Goal: Task Accomplishment & Management: Manage account settings

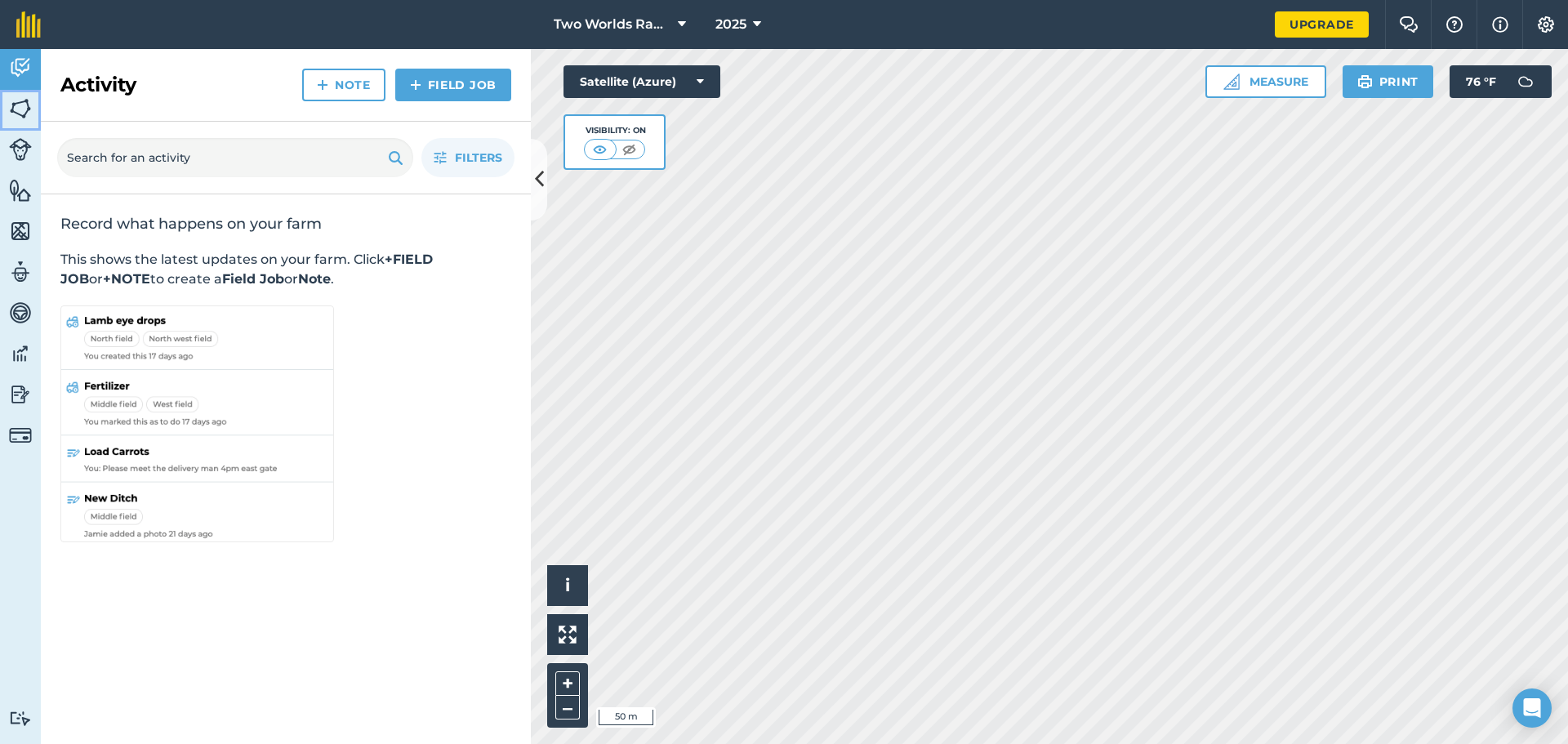
click at [13, 111] on img at bounding box center [21, 109] width 23 height 24
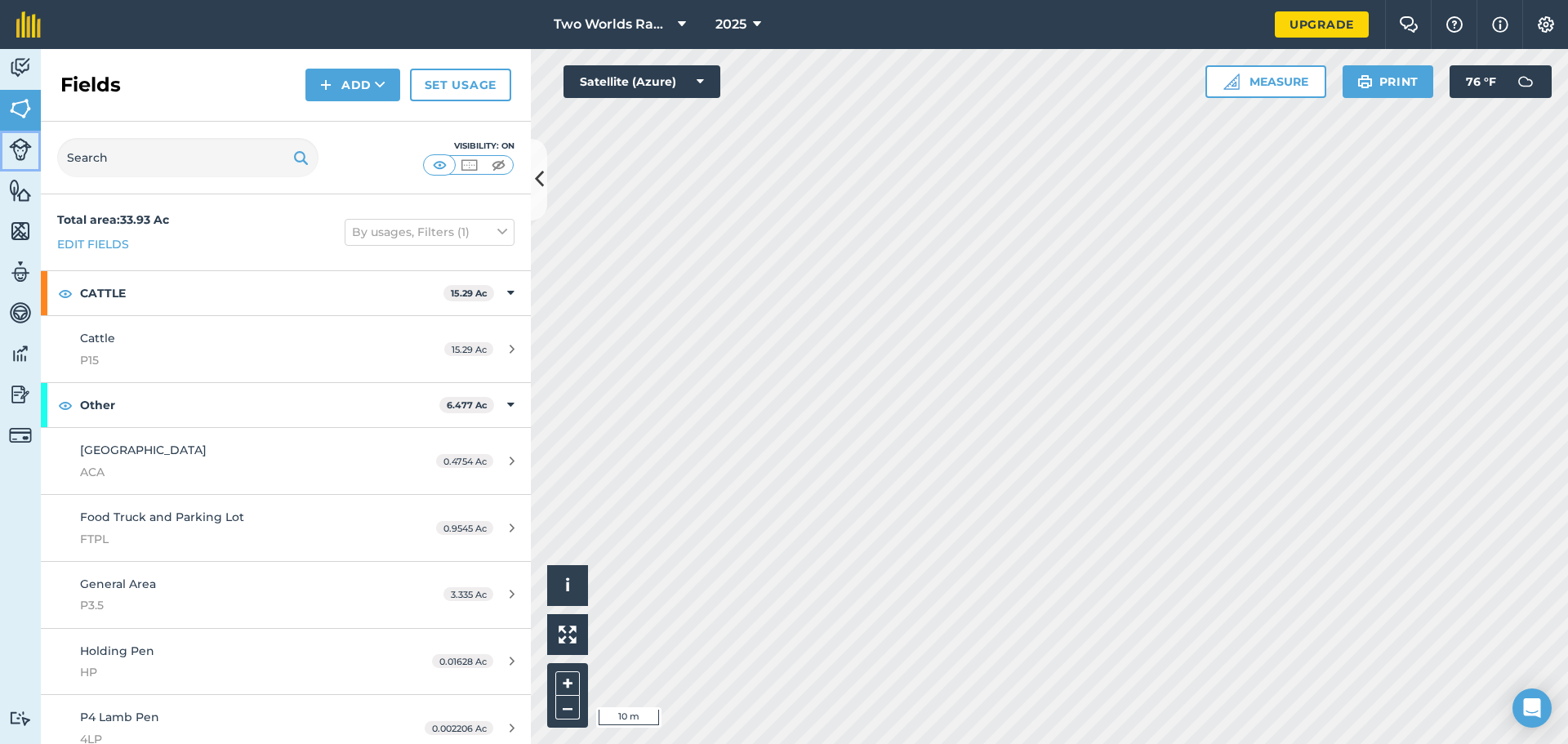
click at [18, 153] on img at bounding box center [21, 149] width 23 height 23
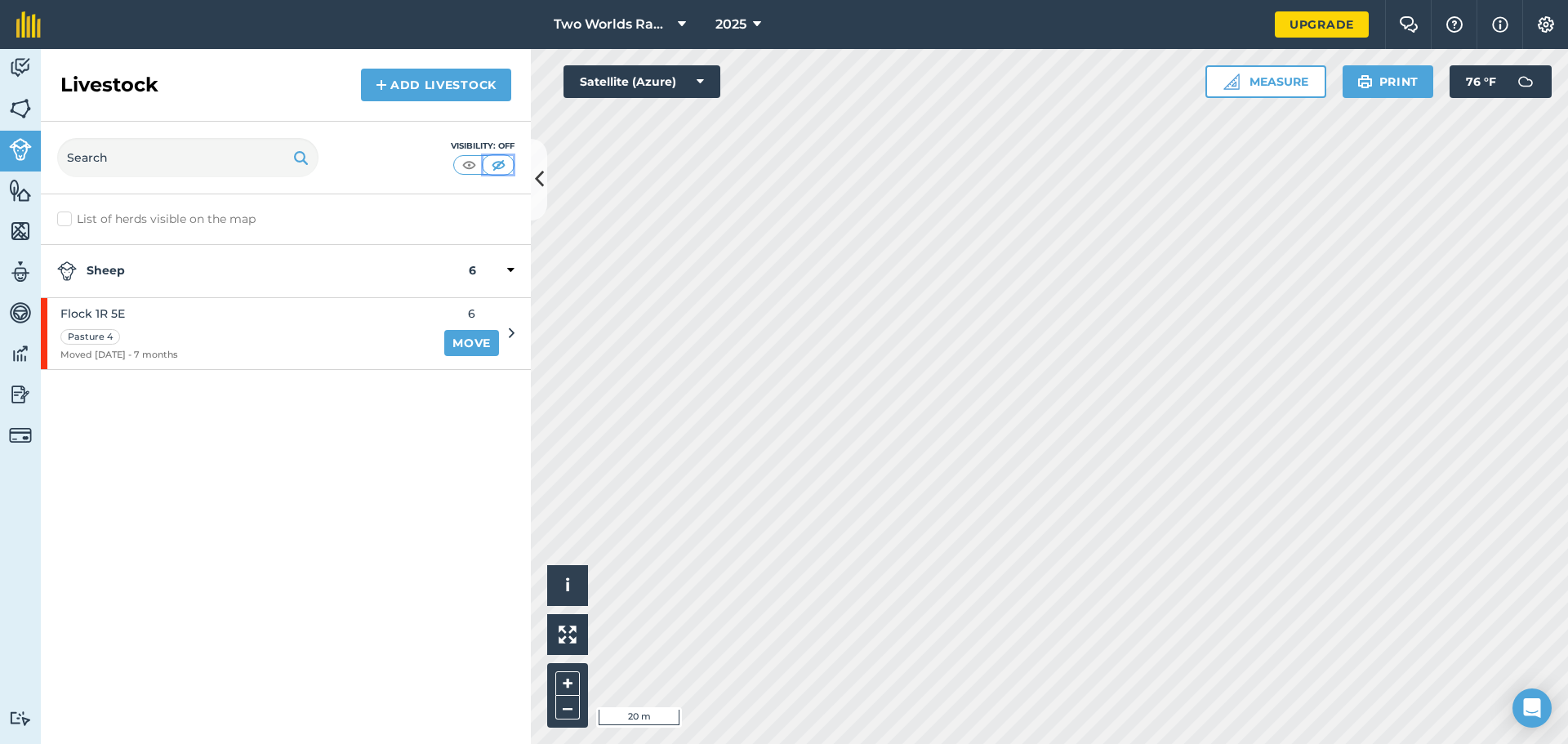
click at [498, 164] on img at bounding box center [499, 164] width 21 height 16
click at [470, 164] on img at bounding box center [469, 164] width 21 height 16
click at [459, 342] on link "Move" at bounding box center [472, 343] width 54 height 26
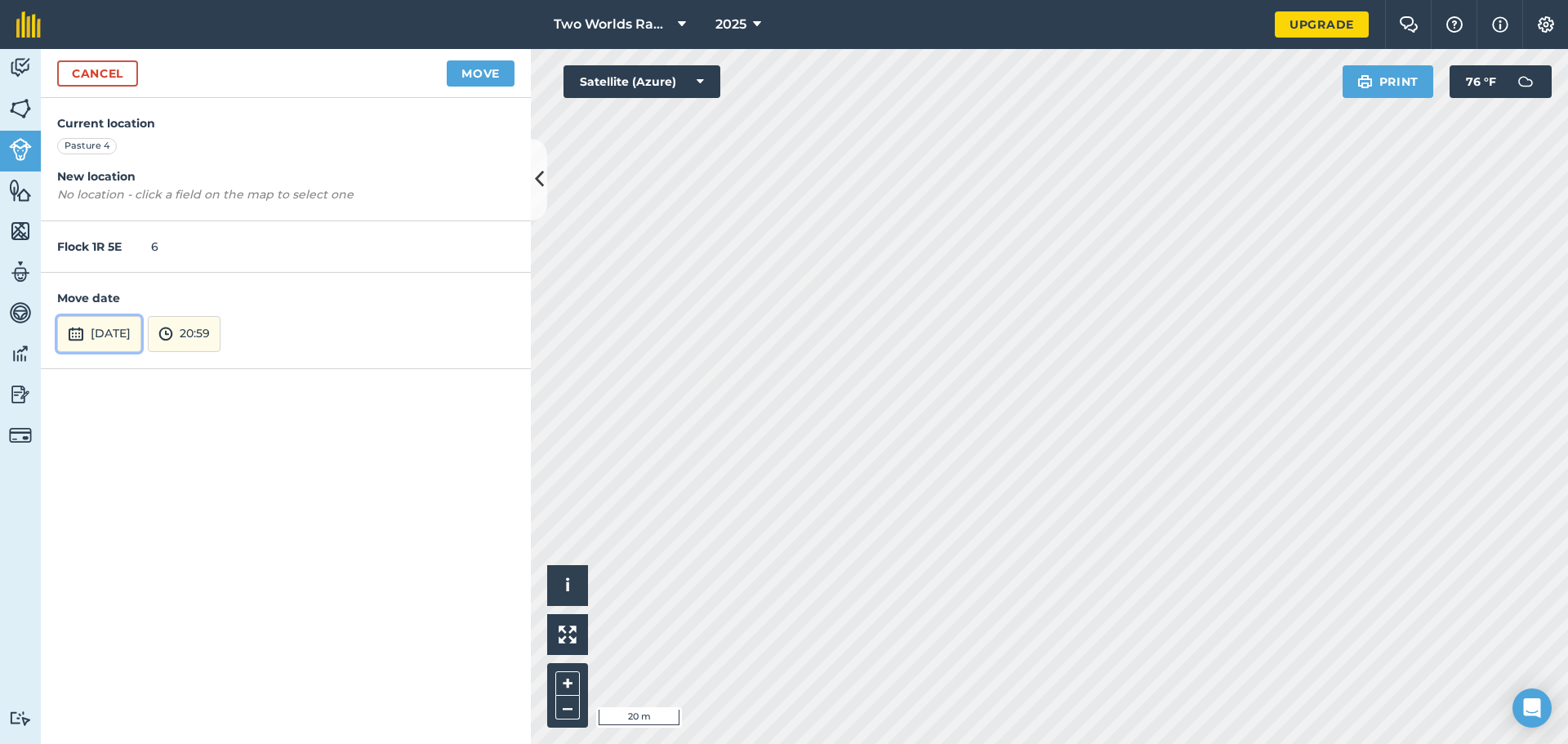
click at [129, 334] on button "[DATE]" at bounding box center [99, 334] width 84 height 36
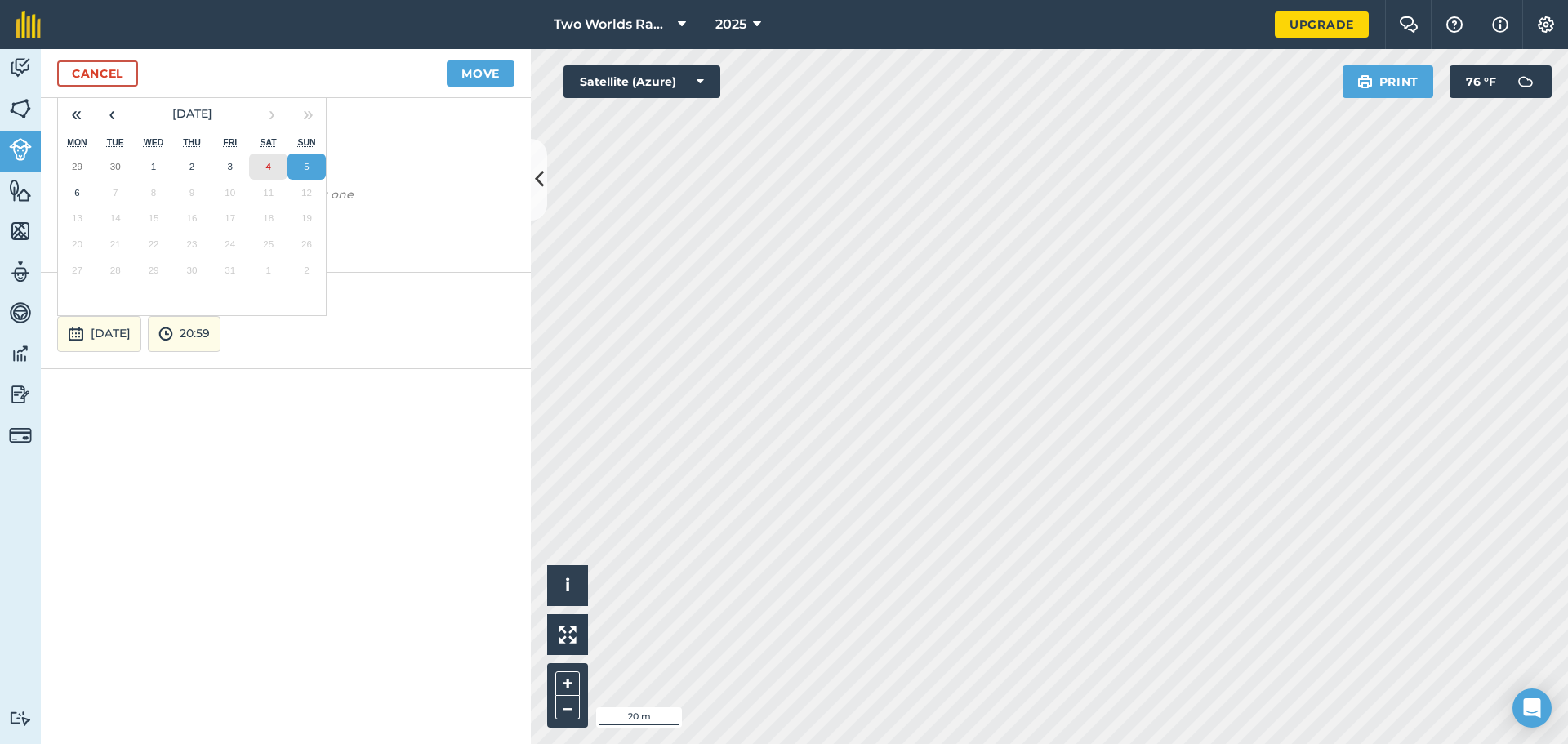
click at [269, 161] on abbr "4" at bounding box center [267, 166] width 5 height 10
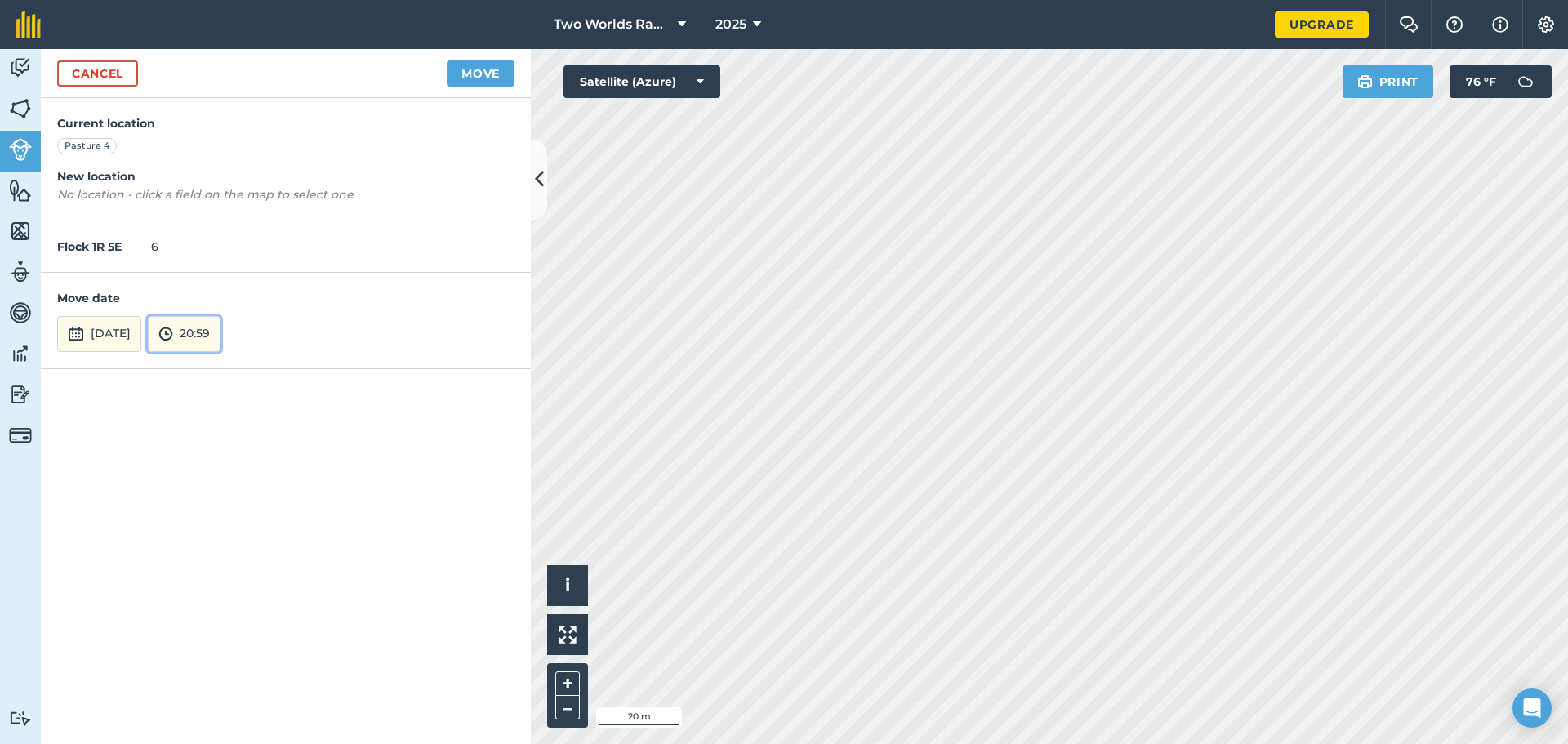
click at [220, 329] on button "20:59" at bounding box center [185, 334] width 73 height 36
click at [216, 205] on button "09:00" at bounding box center [188, 200] width 77 height 26
click at [490, 80] on button "Move" at bounding box center [480, 73] width 68 height 26
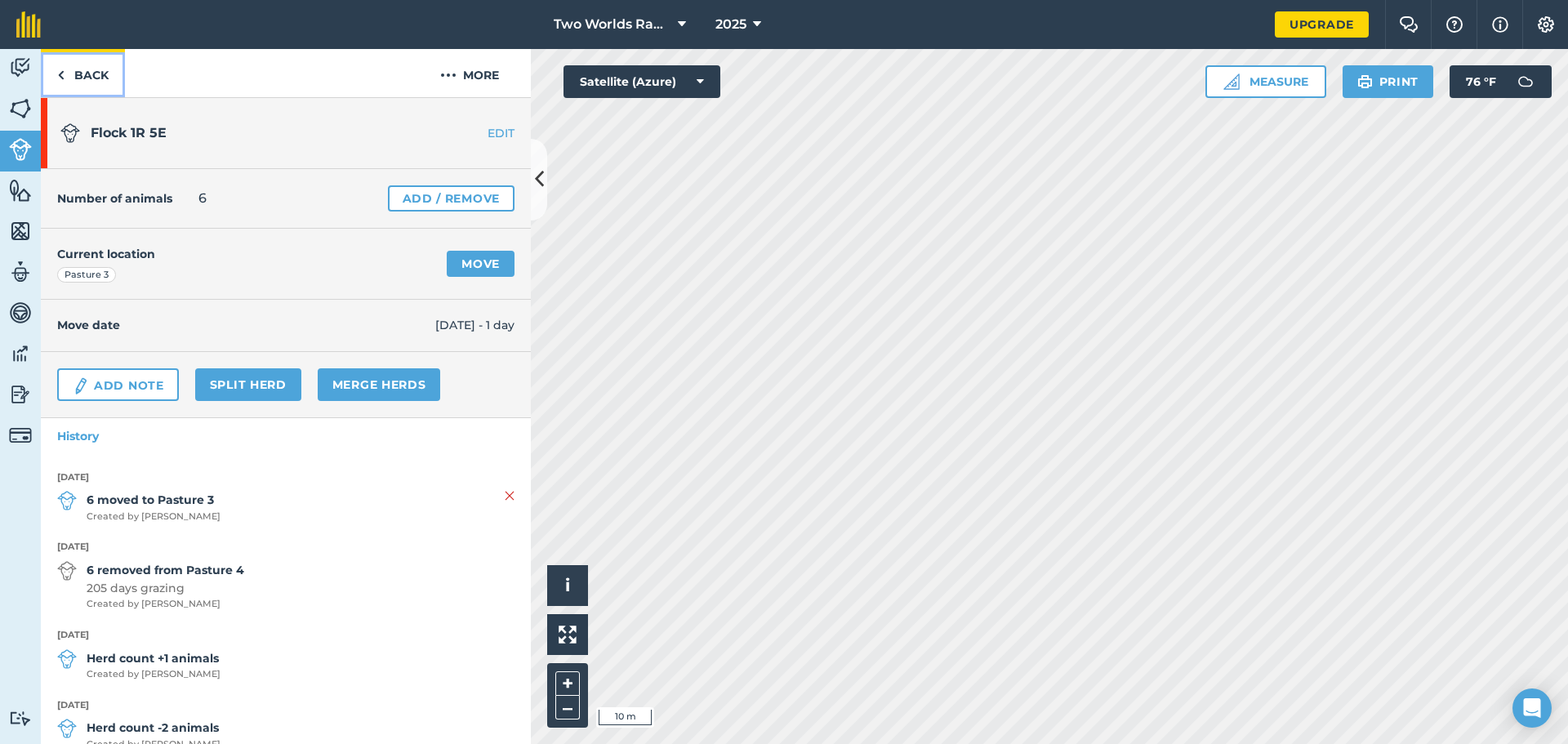
click at [78, 77] on link "Back" at bounding box center [83, 72] width 84 height 48
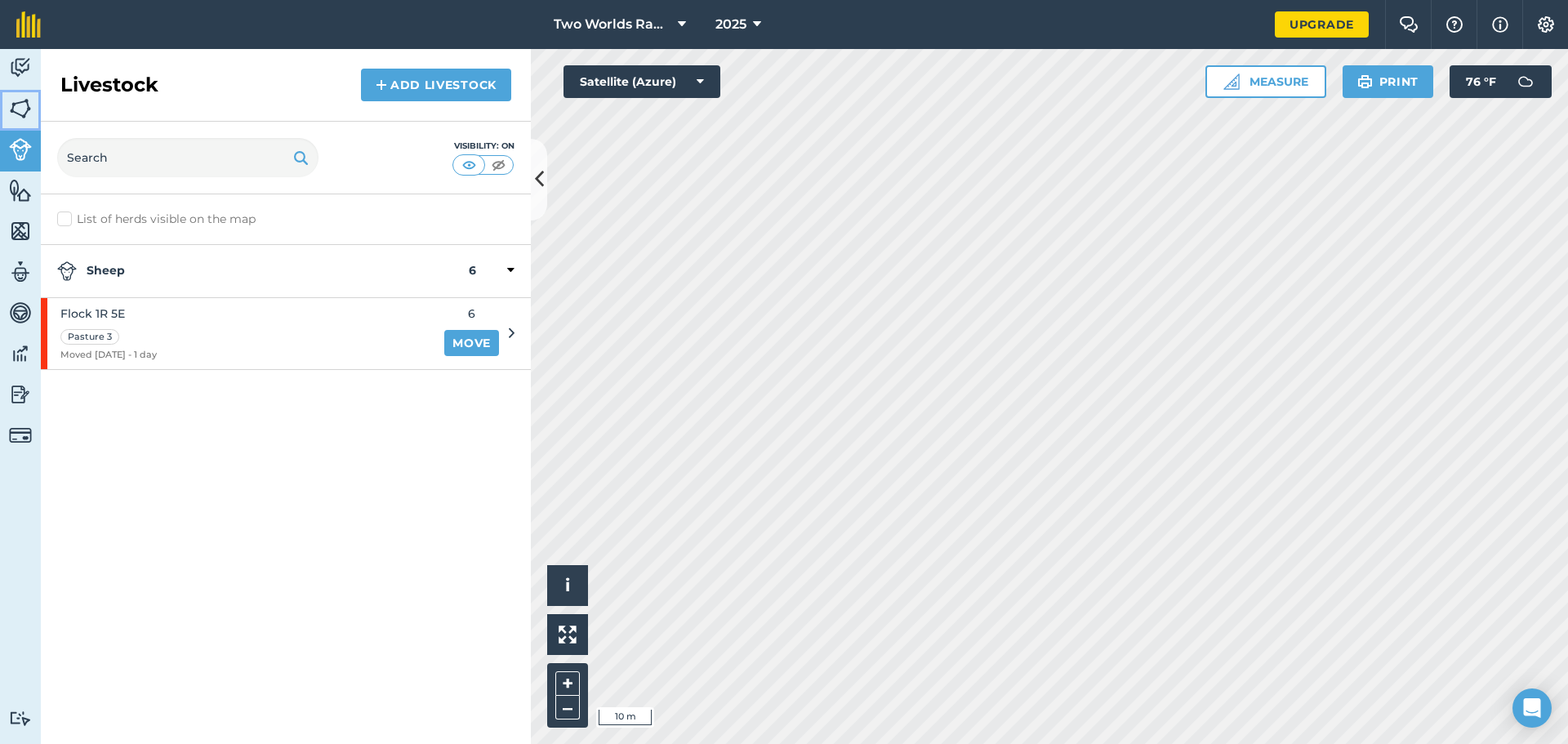
click at [16, 114] on img at bounding box center [21, 109] width 23 height 24
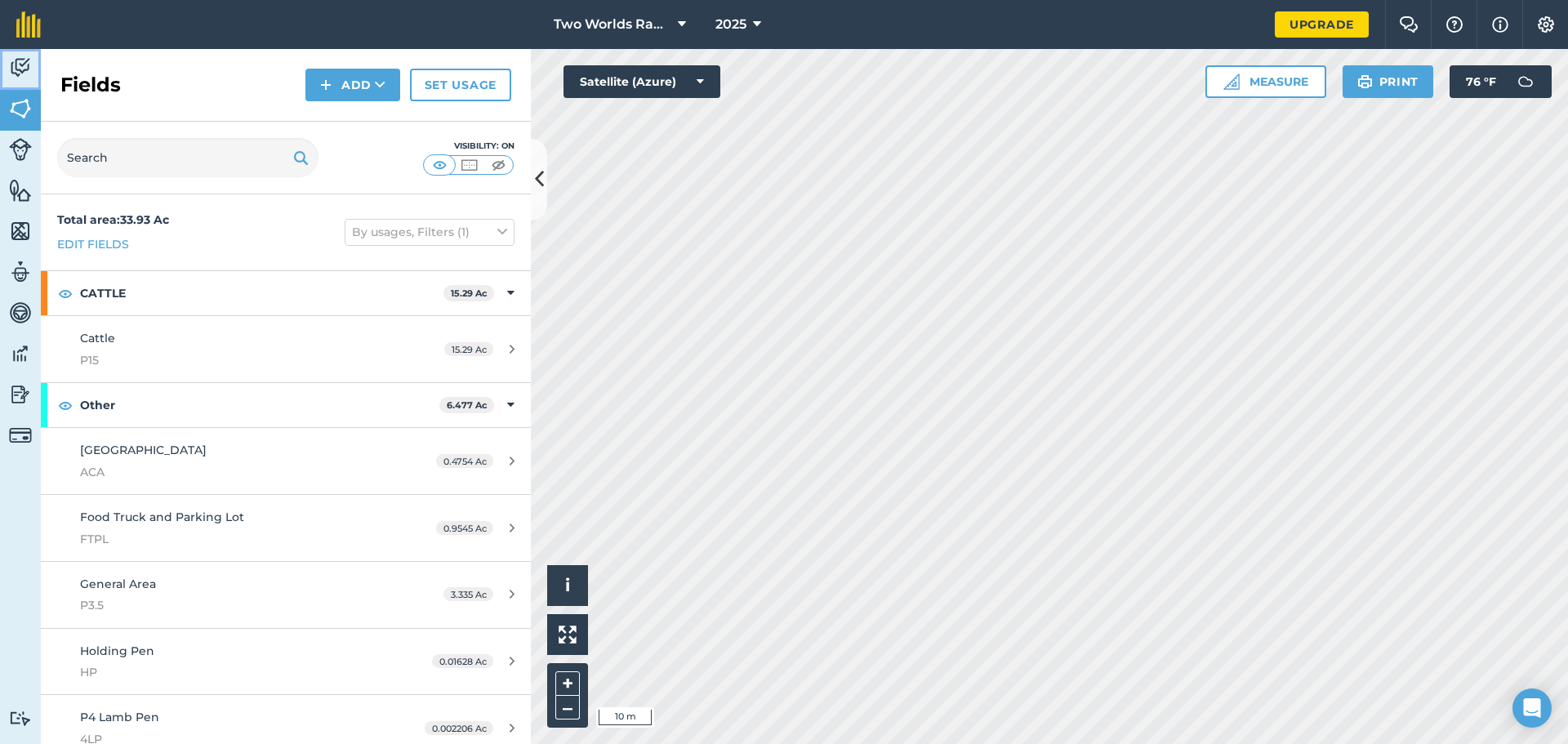
click at [23, 66] on img at bounding box center [21, 68] width 23 height 24
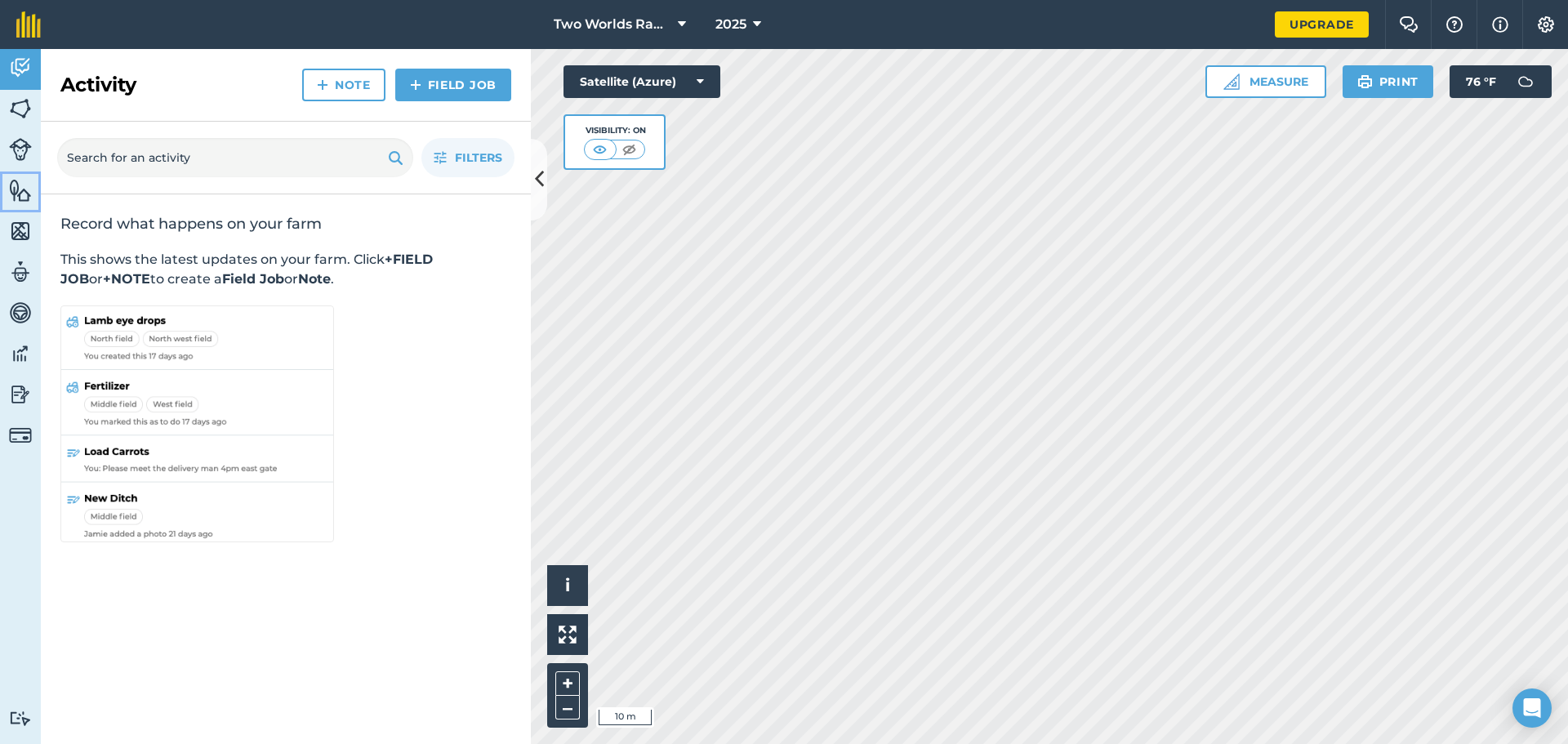
click at [20, 194] on img at bounding box center [21, 190] width 23 height 24
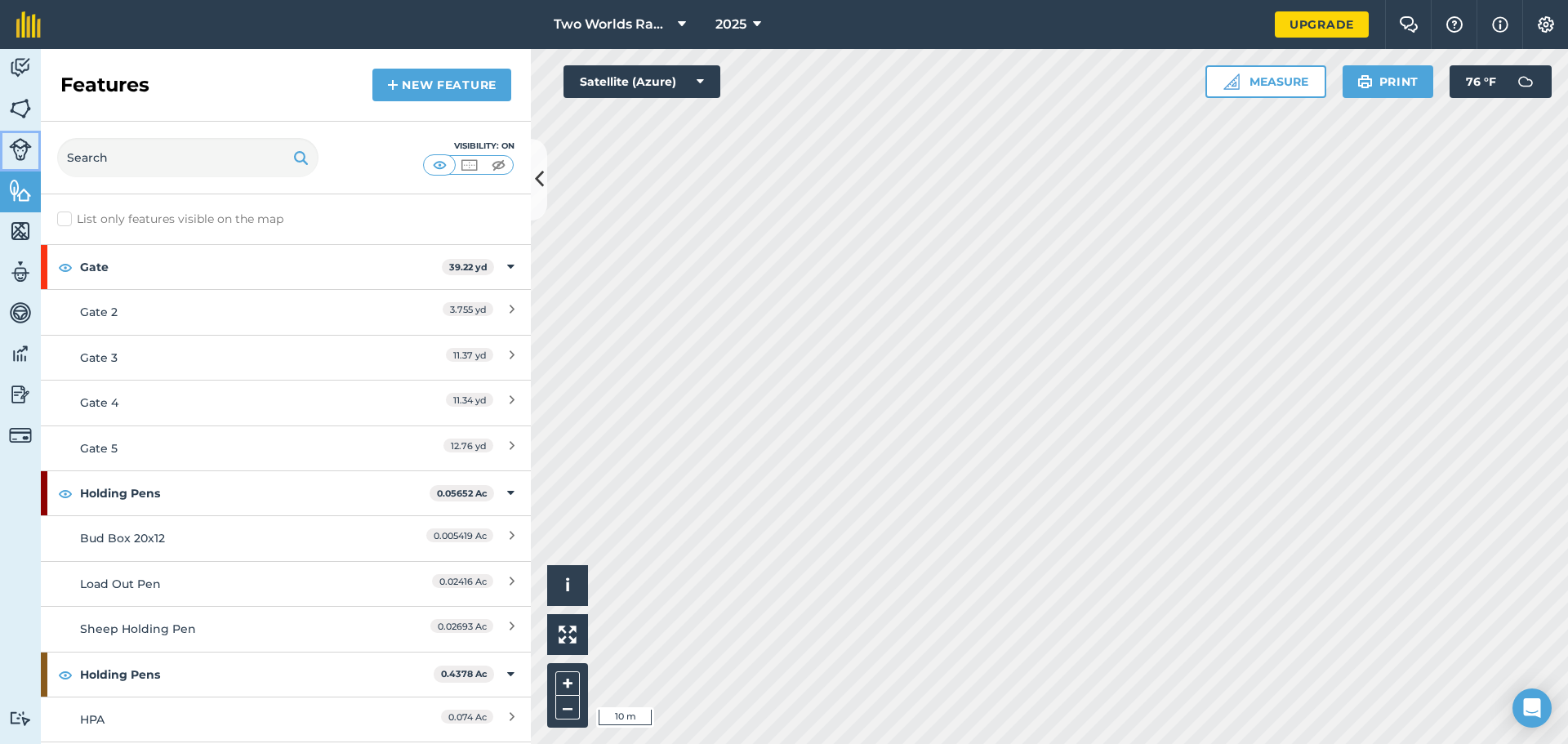
click at [13, 144] on img at bounding box center [21, 149] width 23 height 23
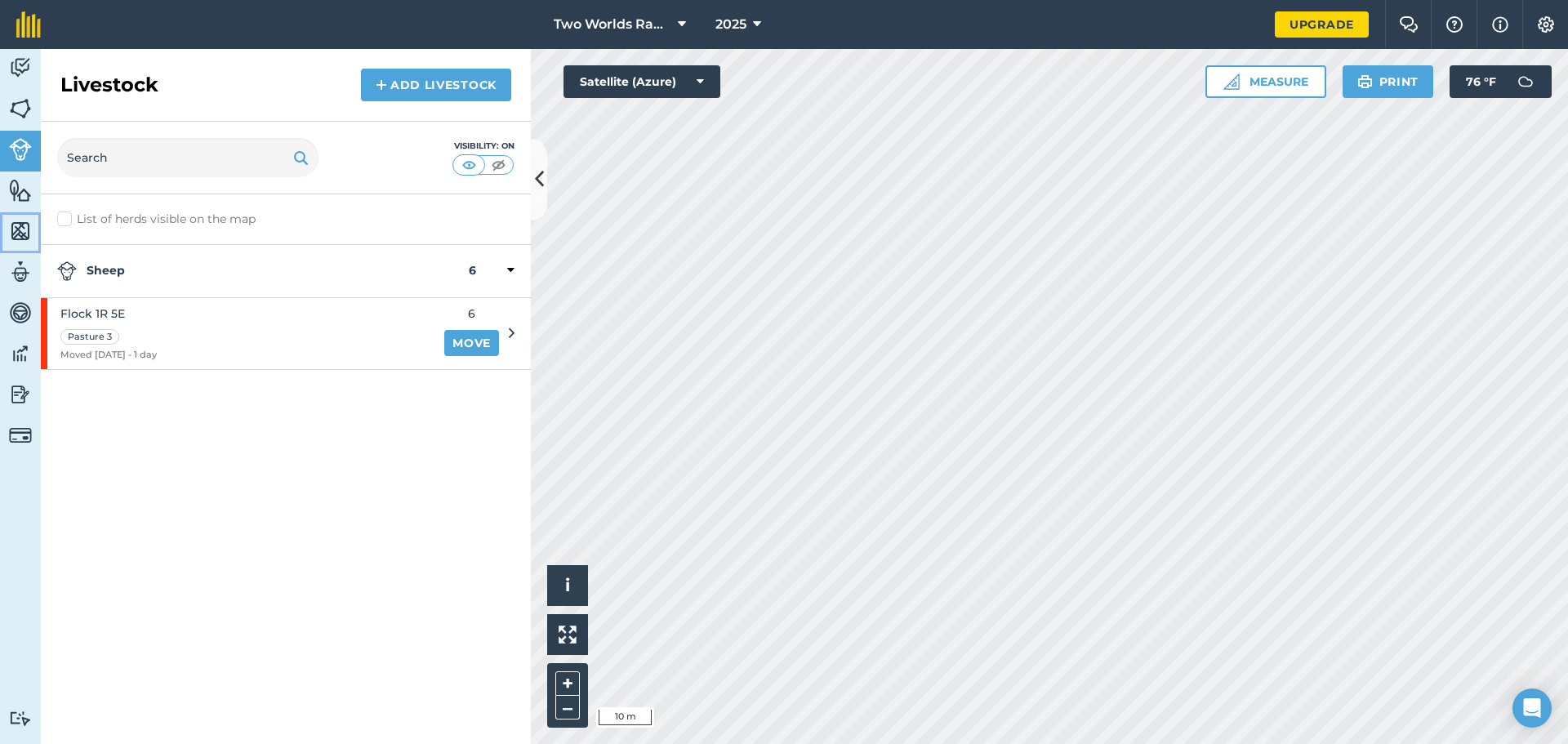
click at [22, 230] on img at bounding box center [21, 231] width 23 height 24
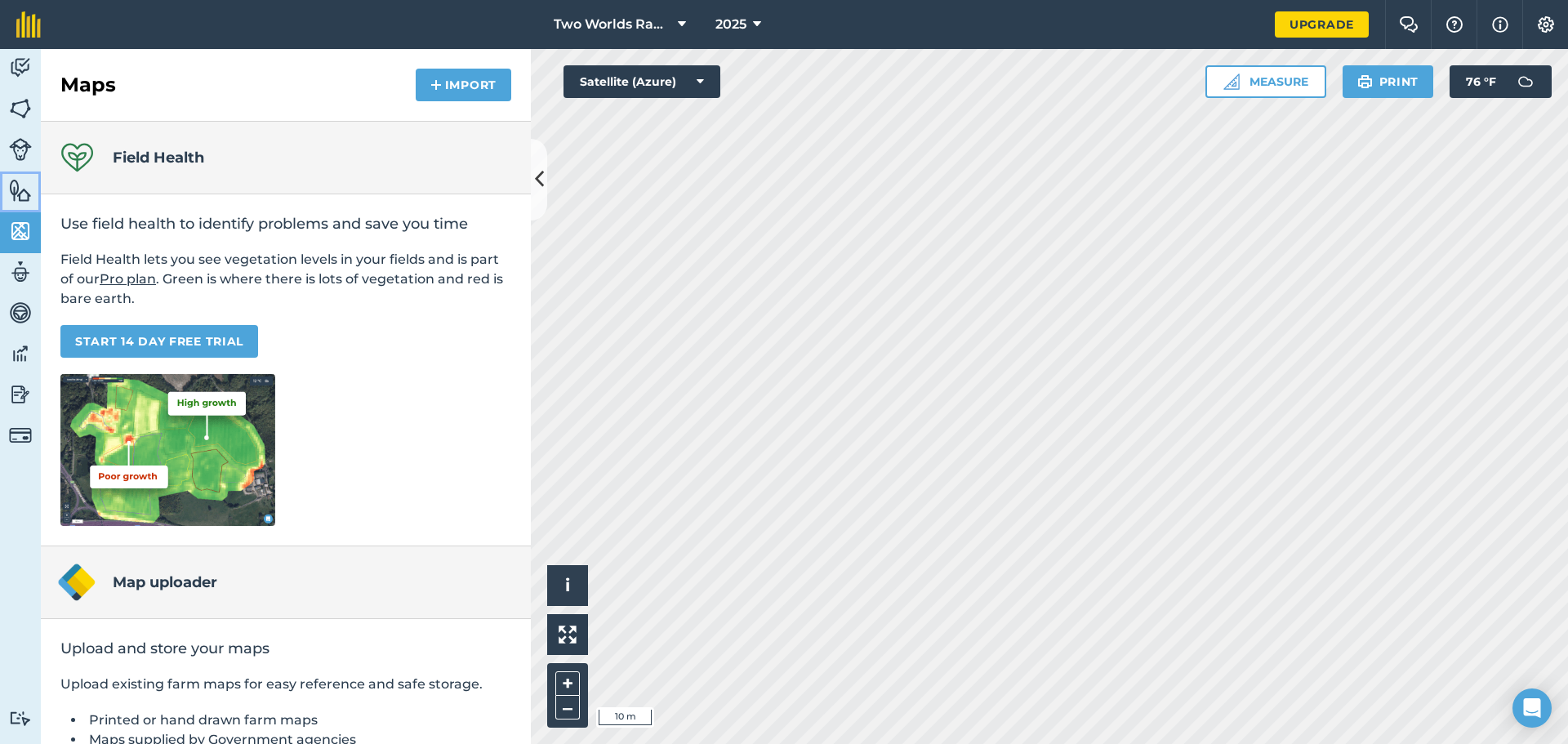
drag, startPoint x: 16, startPoint y: 186, endPoint x: 15, endPoint y: 173, distance: 13.0
click at [15, 185] on img at bounding box center [21, 190] width 23 height 24
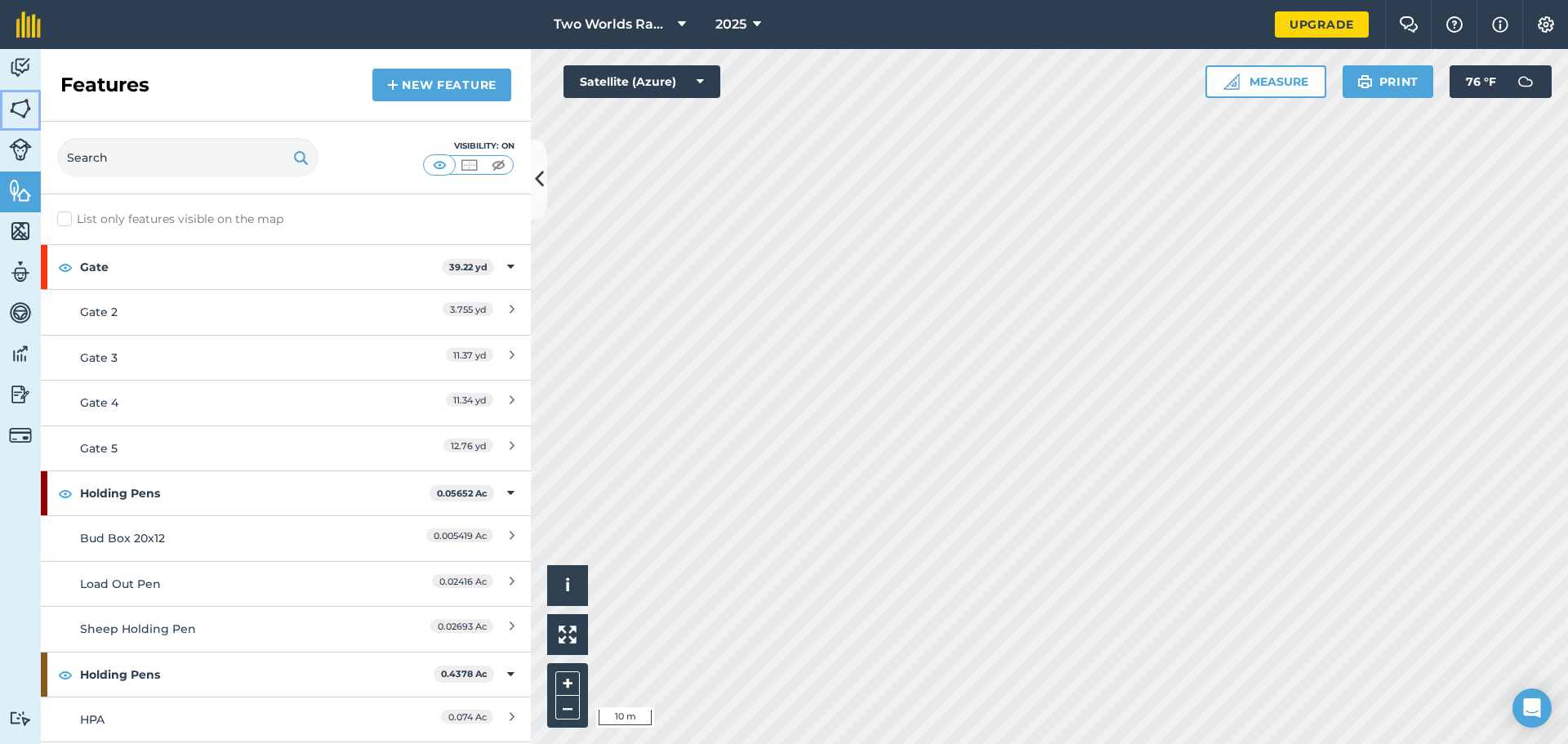
click at [23, 109] on img at bounding box center [21, 109] width 23 height 24
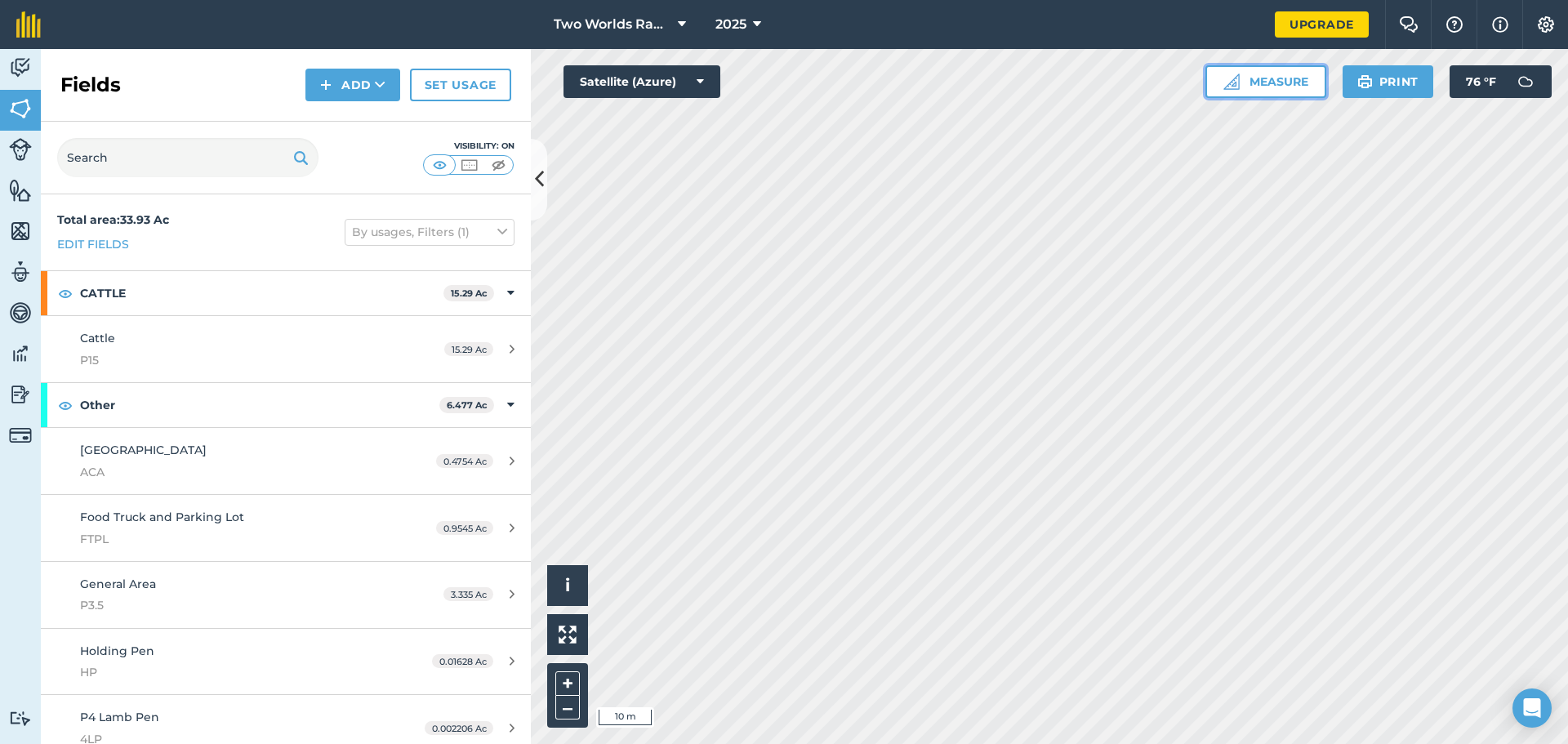
click at [1278, 82] on button "Measure" at bounding box center [1266, 82] width 121 height 33
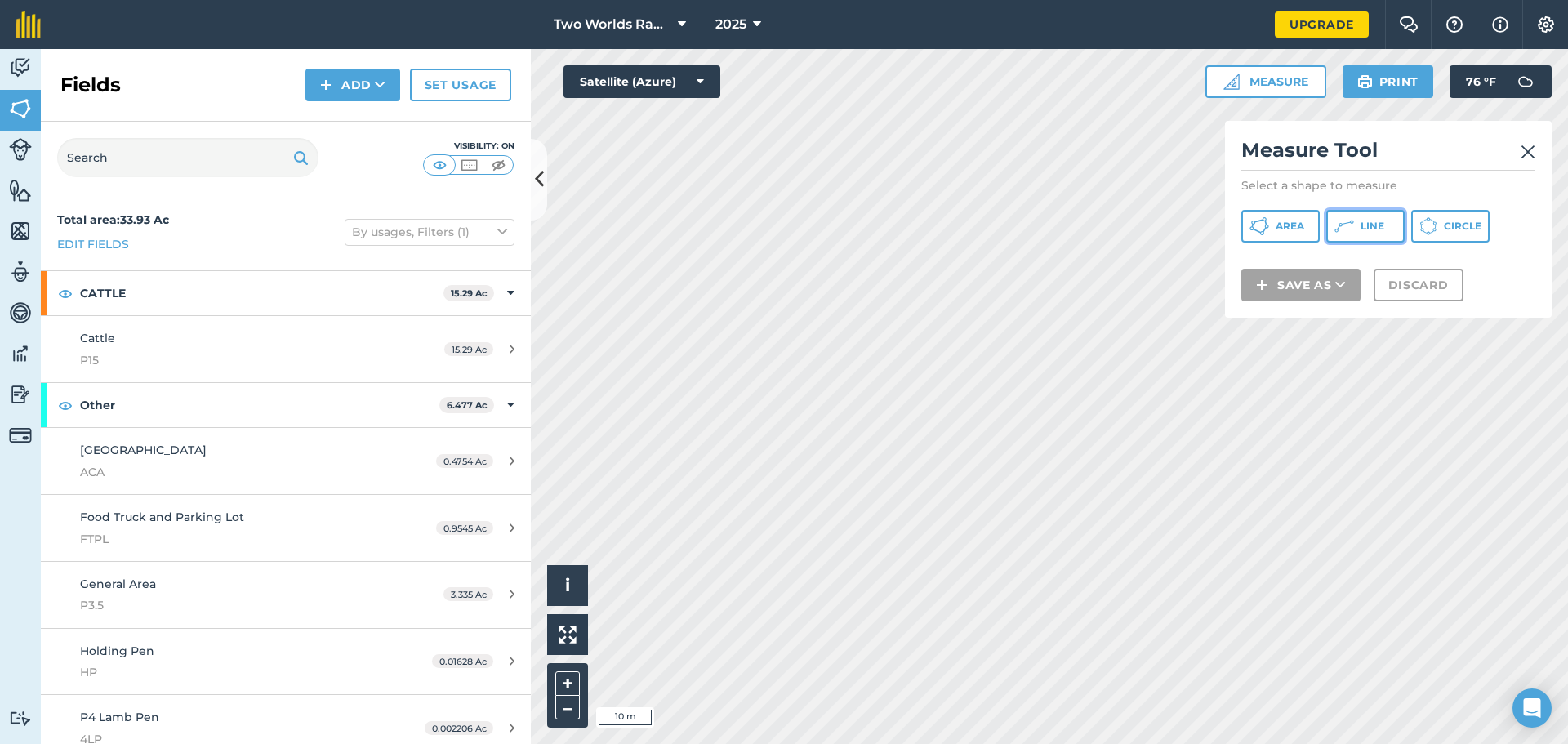
click at [1360, 228] on button "Line" at bounding box center [1365, 226] width 79 height 33
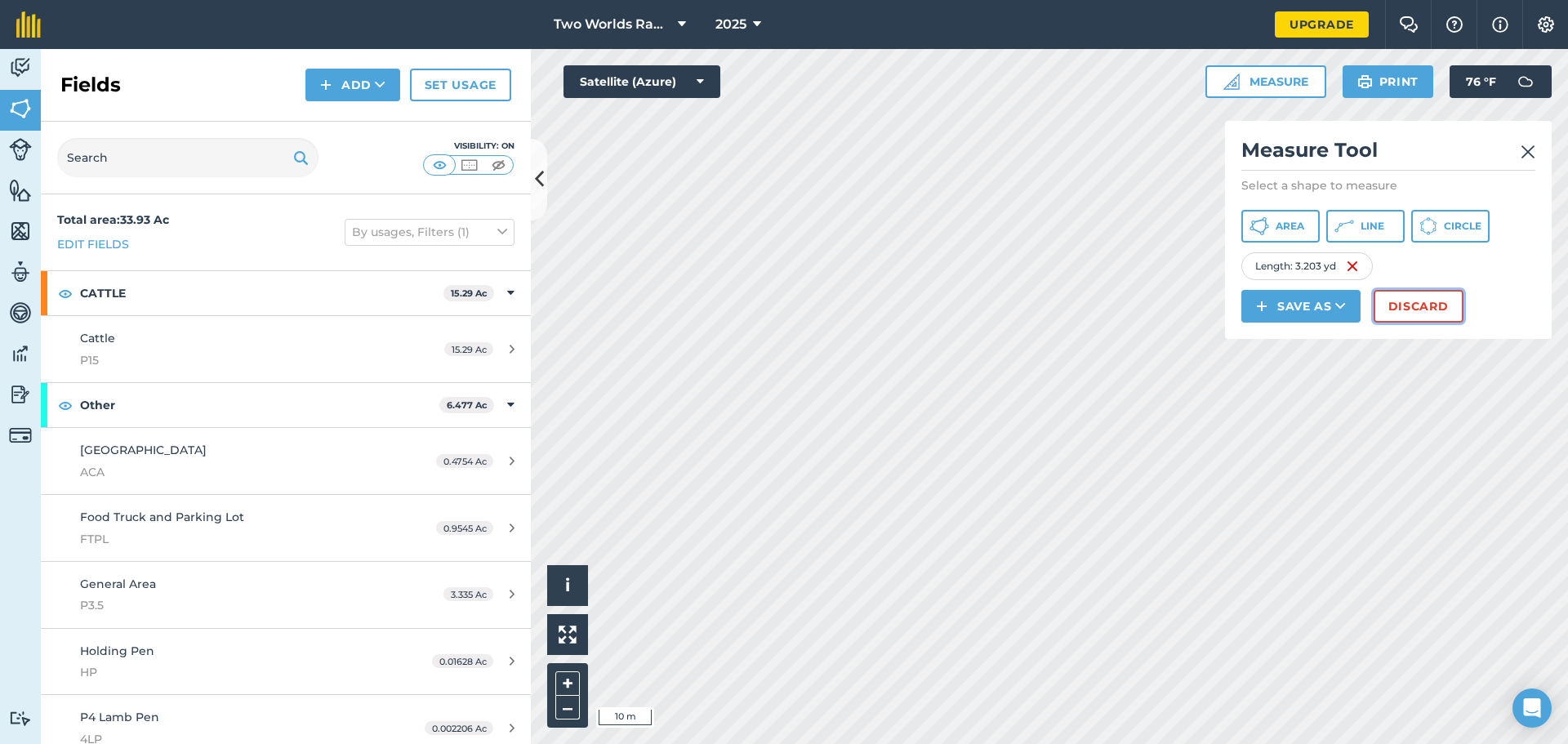
click at [1447, 301] on button "Discard" at bounding box center [1419, 306] width 90 height 33
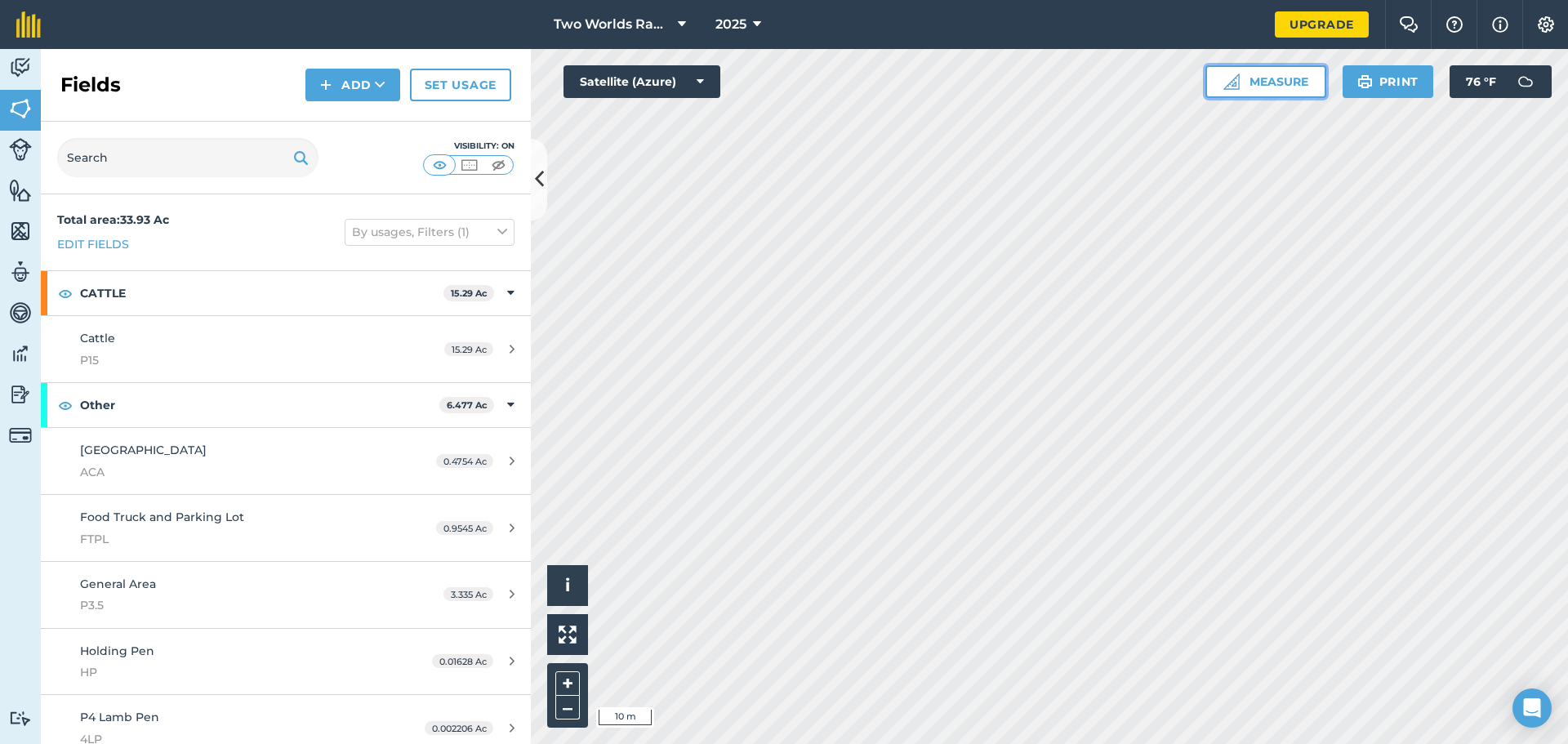
click at [1302, 90] on button "Measure" at bounding box center [1266, 82] width 121 height 33
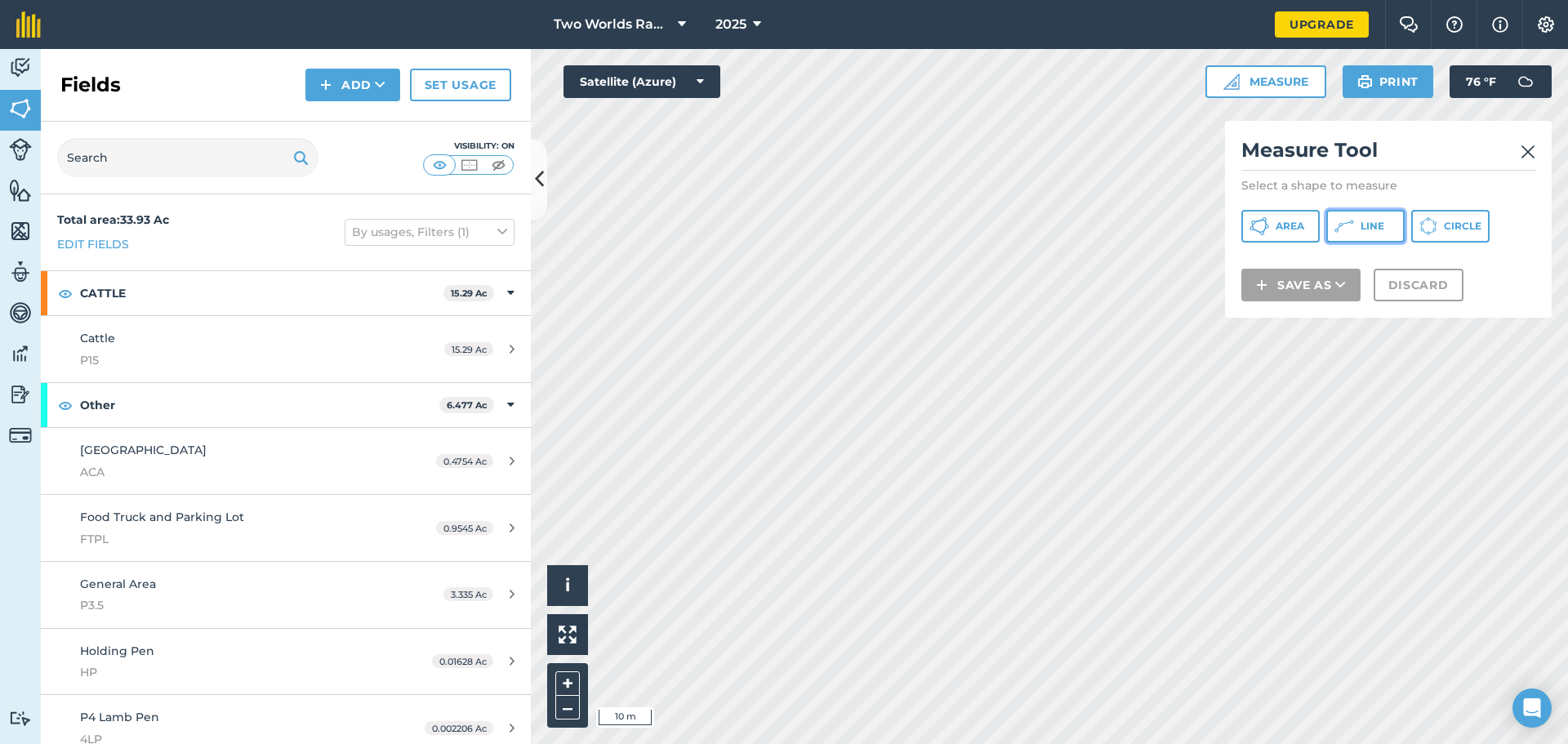
click at [1370, 233] on button "Line" at bounding box center [1365, 226] width 79 height 33
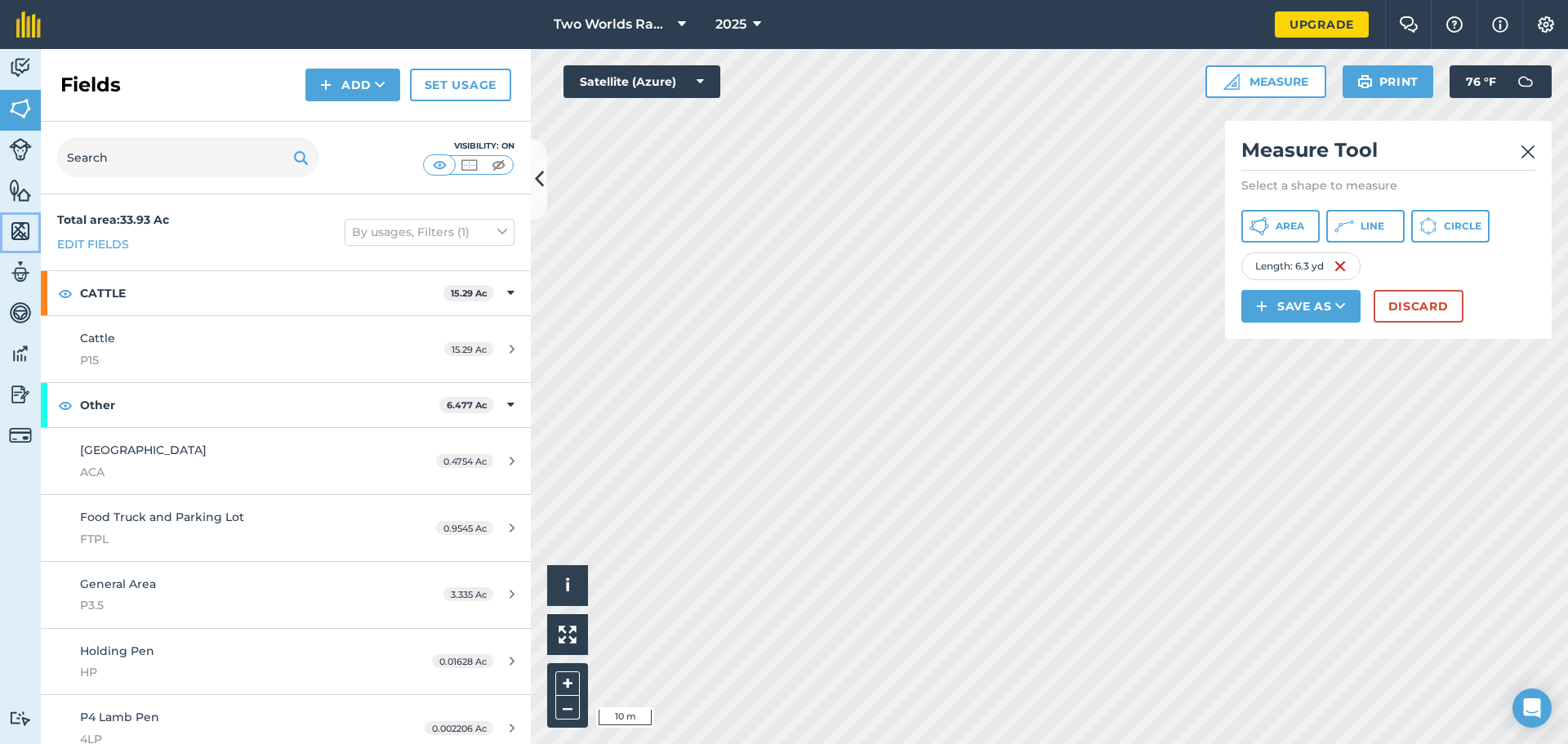
click at [16, 225] on img at bounding box center [21, 231] width 23 height 24
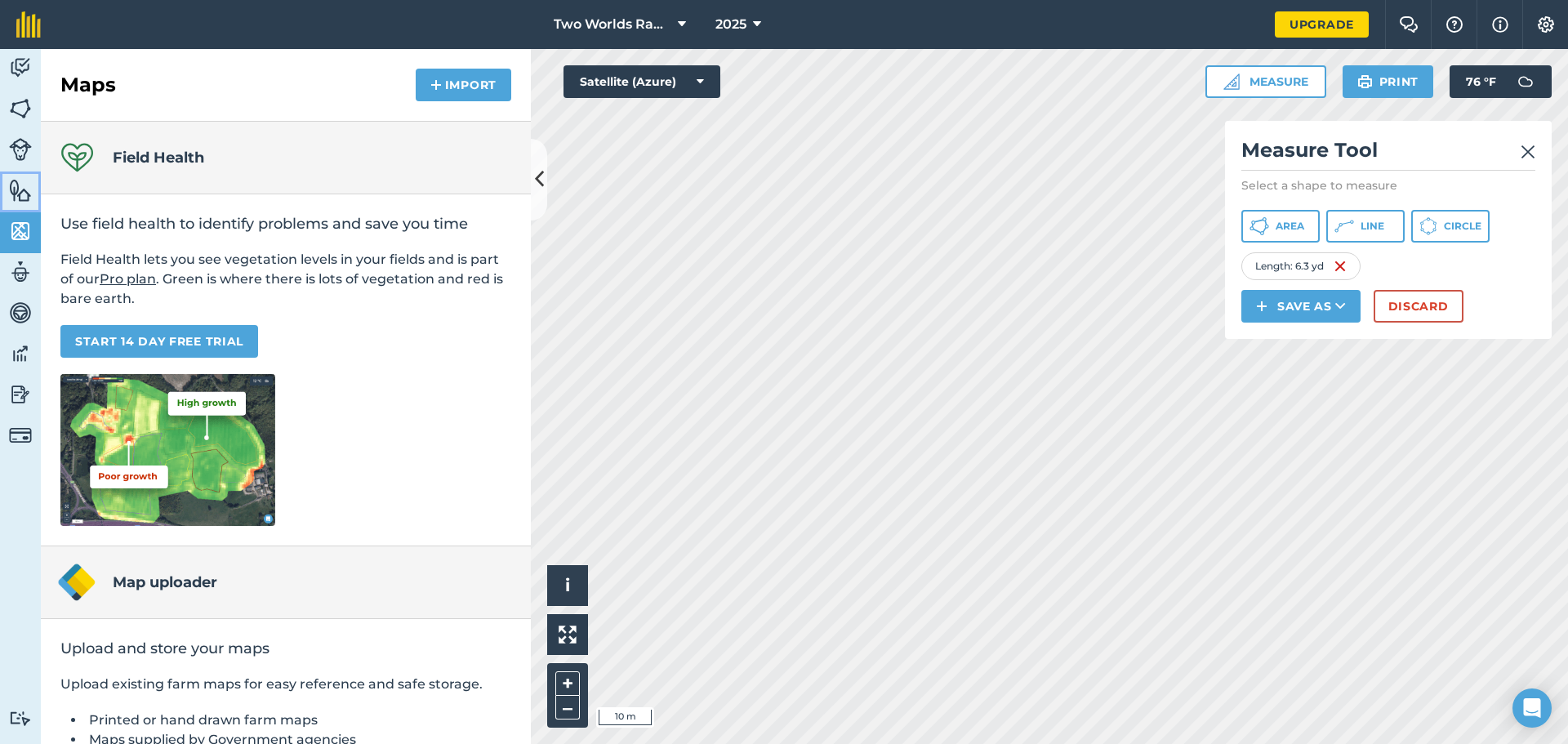
click at [19, 186] on img at bounding box center [21, 190] width 23 height 24
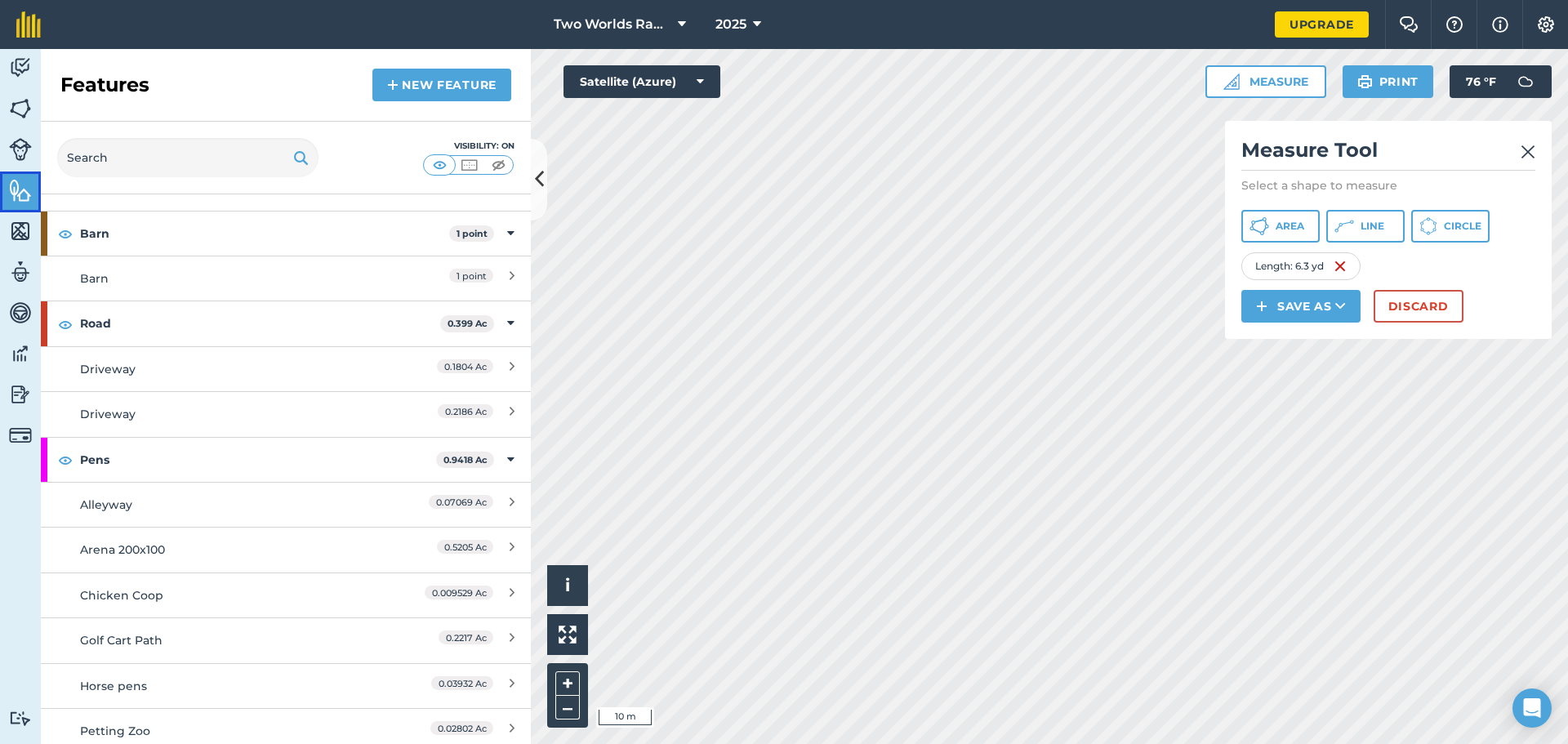
scroll to position [1634, 0]
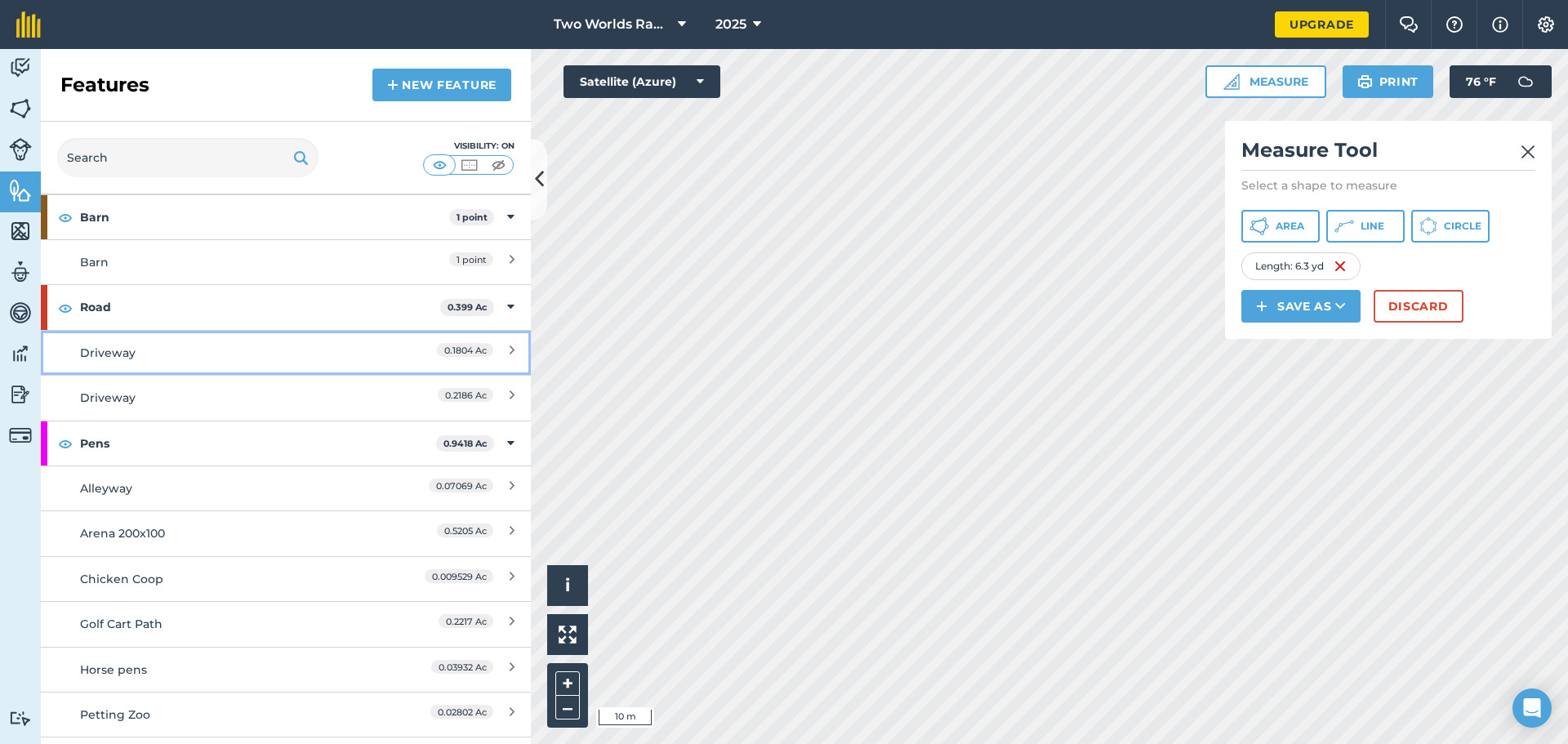
click at [140, 353] on div "Driveway" at bounding box center [224, 353] width 290 height 18
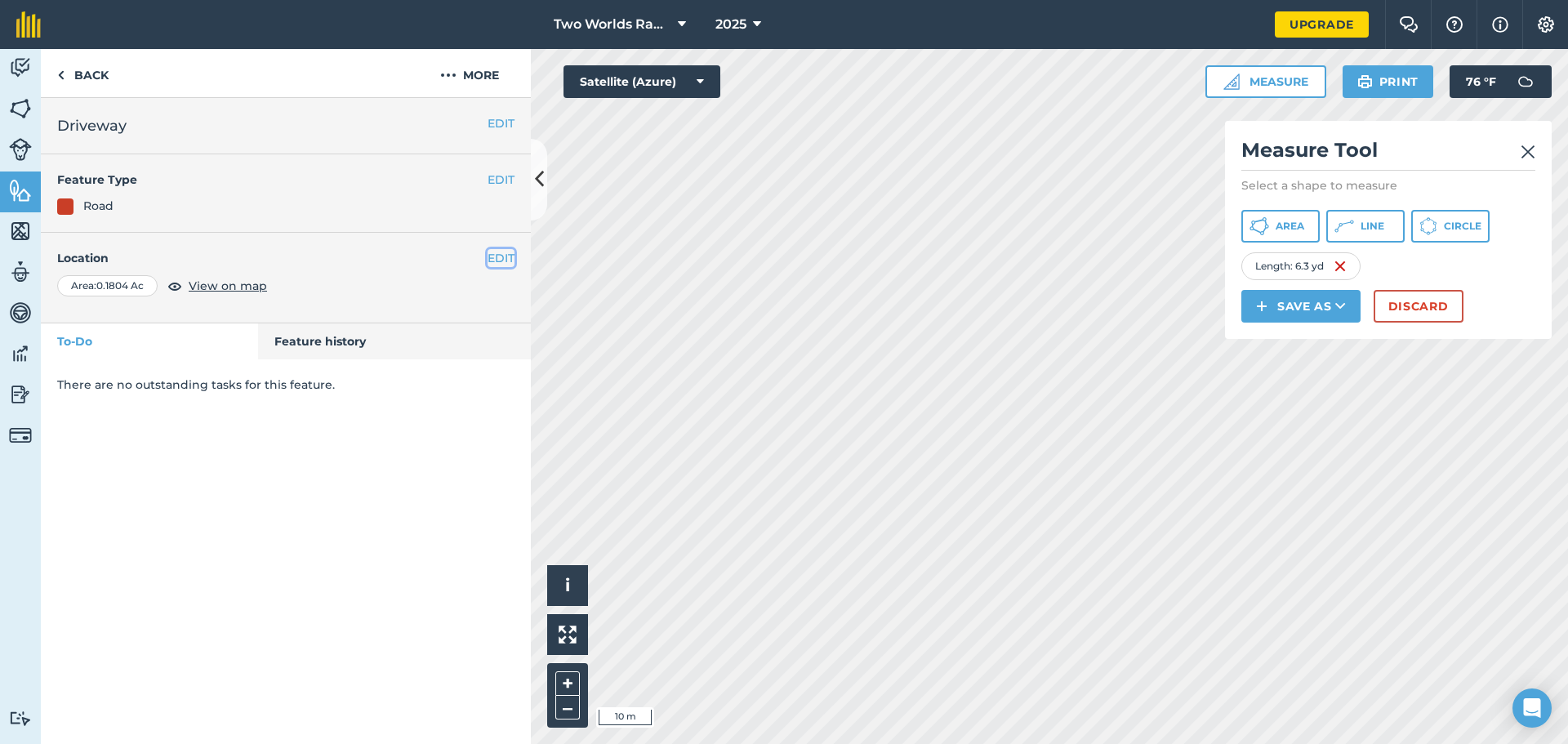
click at [504, 264] on button "EDIT" at bounding box center [501, 258] width 27 height 18
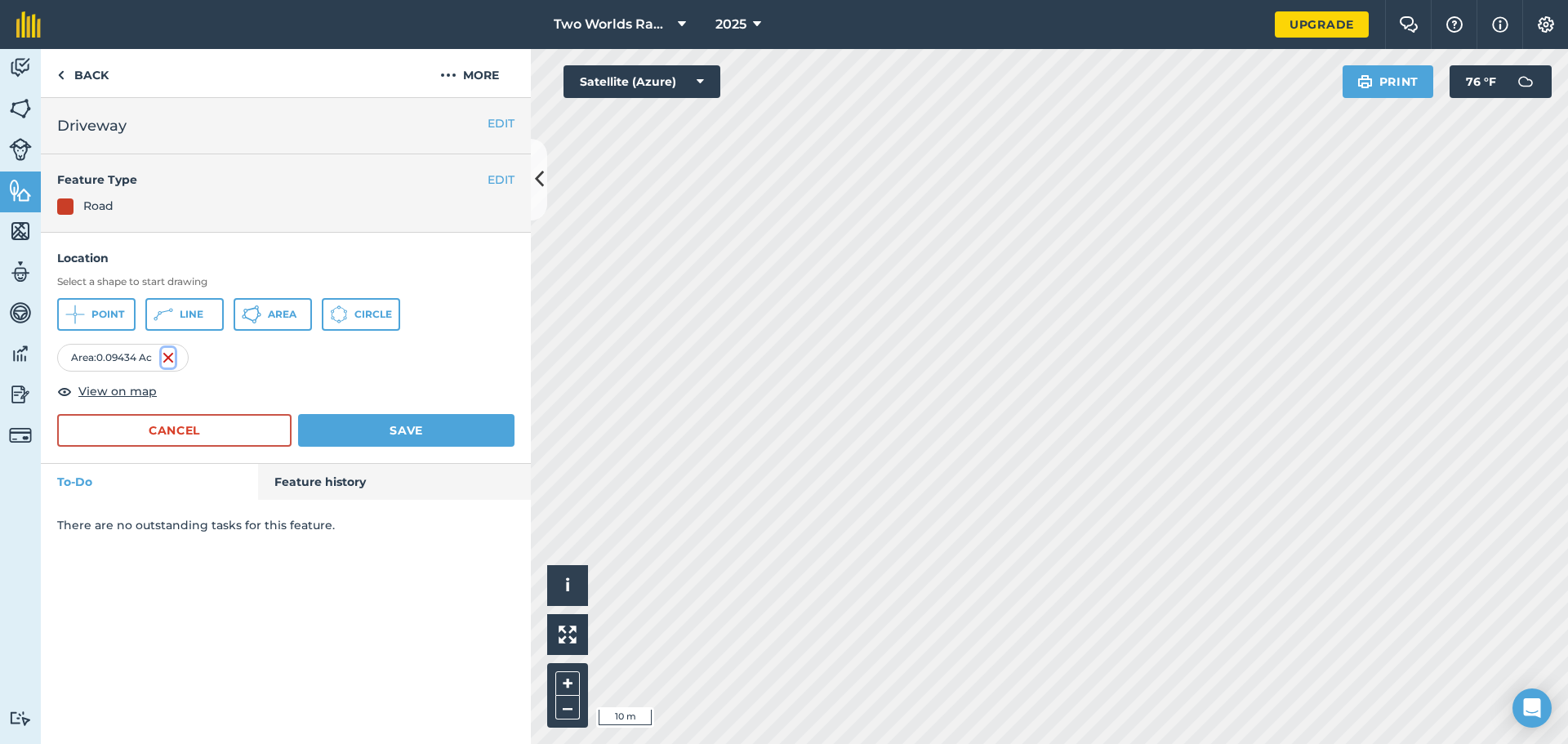
click at [170, 357] on img at bounding box center [168, 357] width 13 height 20
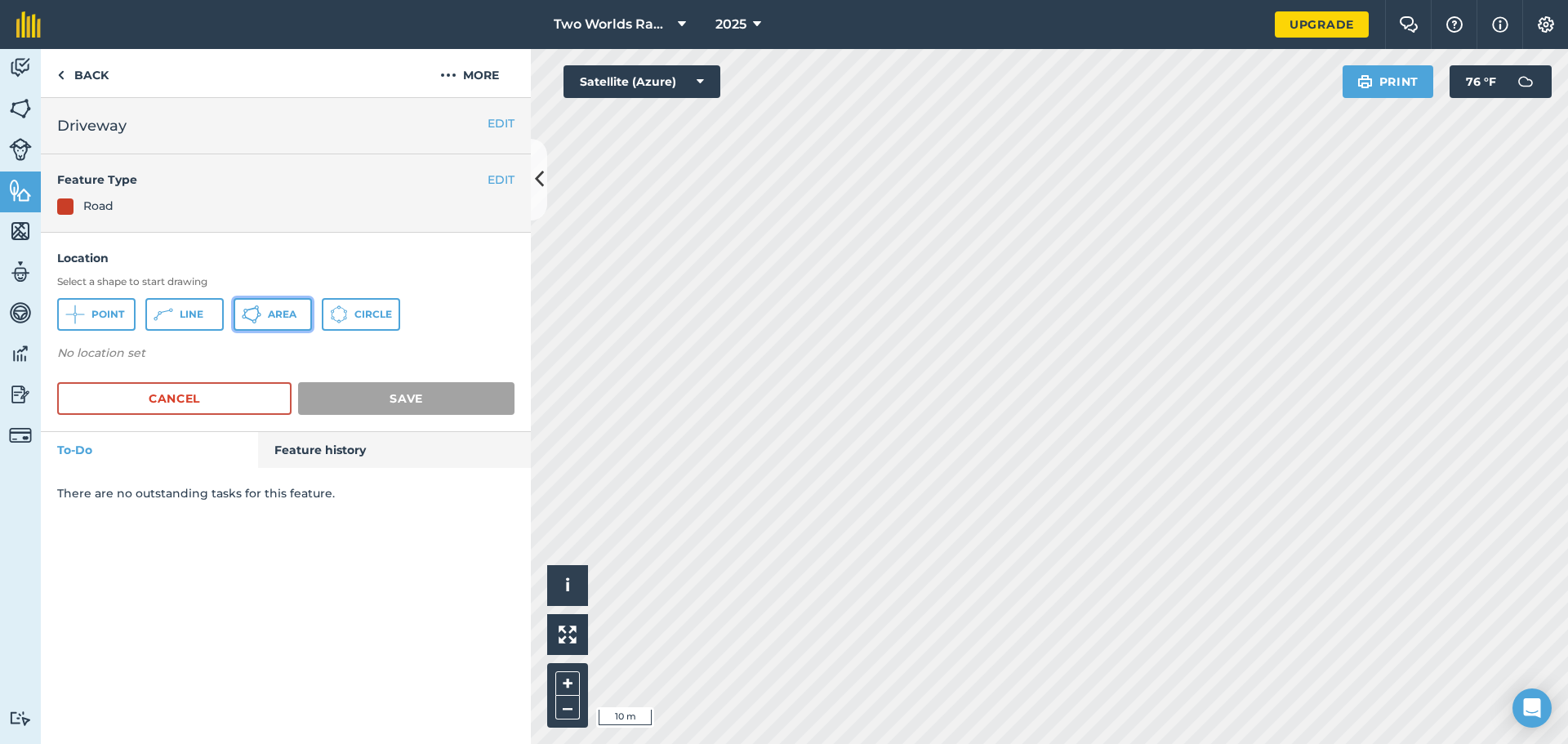
click at [270, 307] on button "Area" at bounding box center [273, 314] width 79 height 33
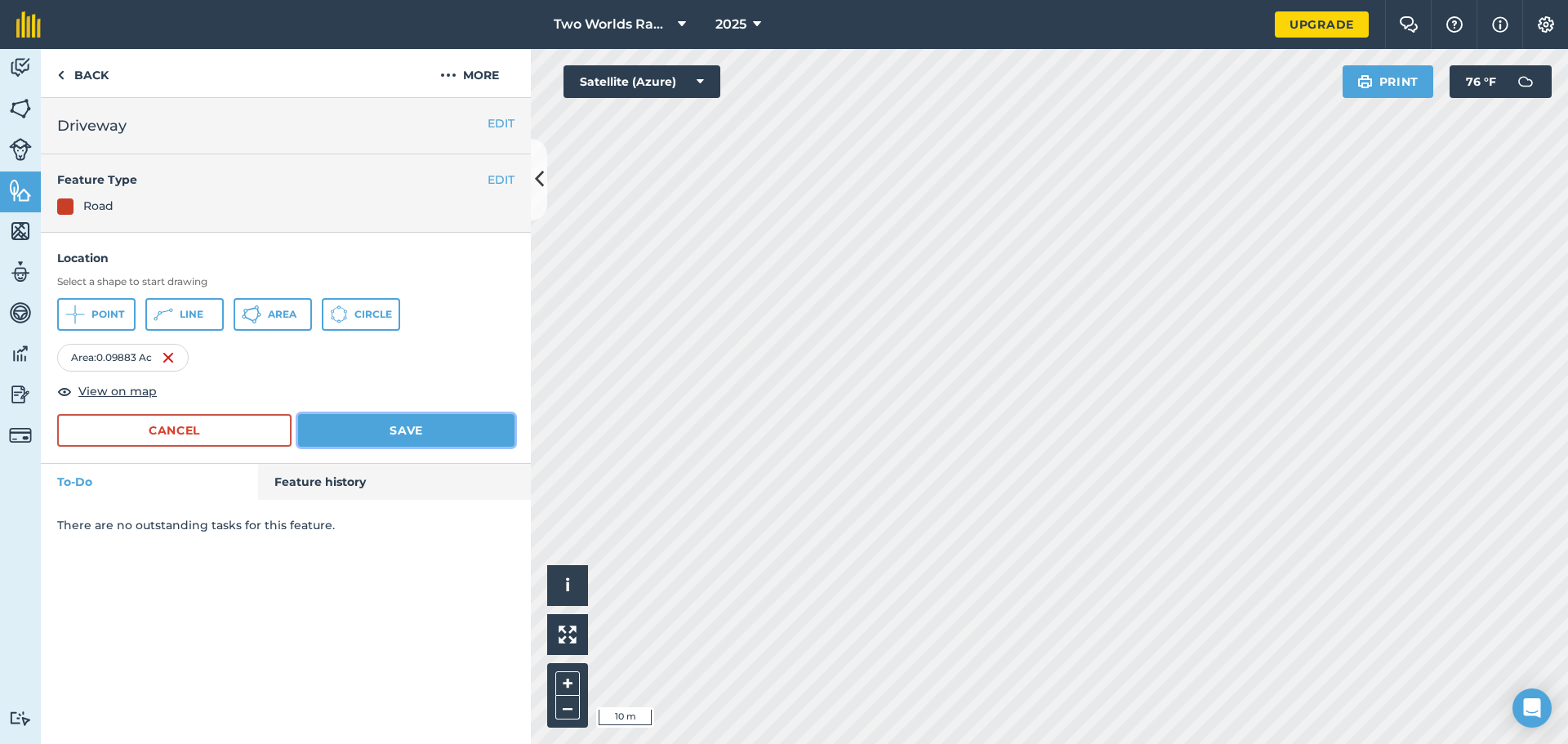
click at [358, 421] on button "Save" at bounding box center [406, 431] width 217 height 33
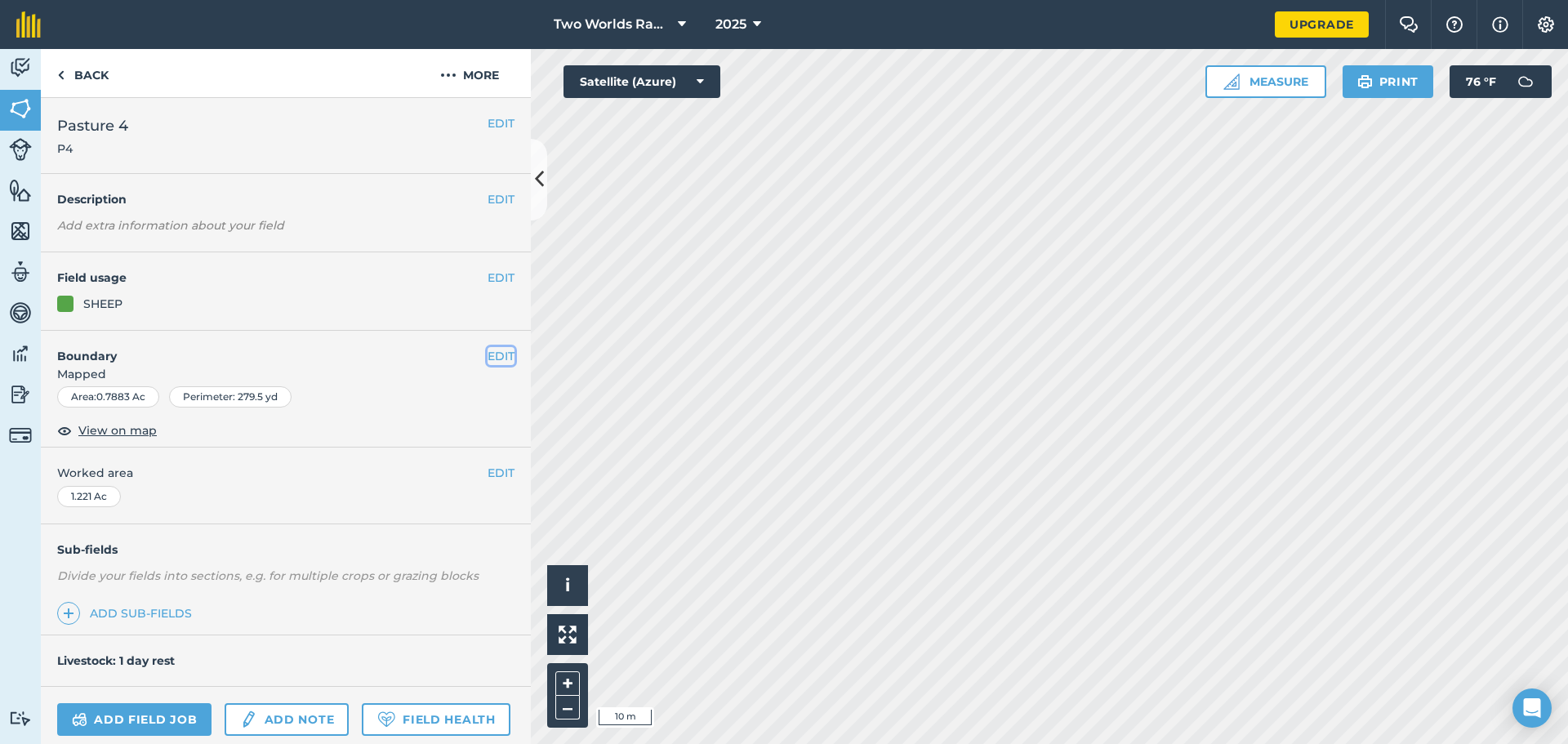
click at [488, 354] on button "EDIT" at bounding box center [501, 356] width 27 height 18
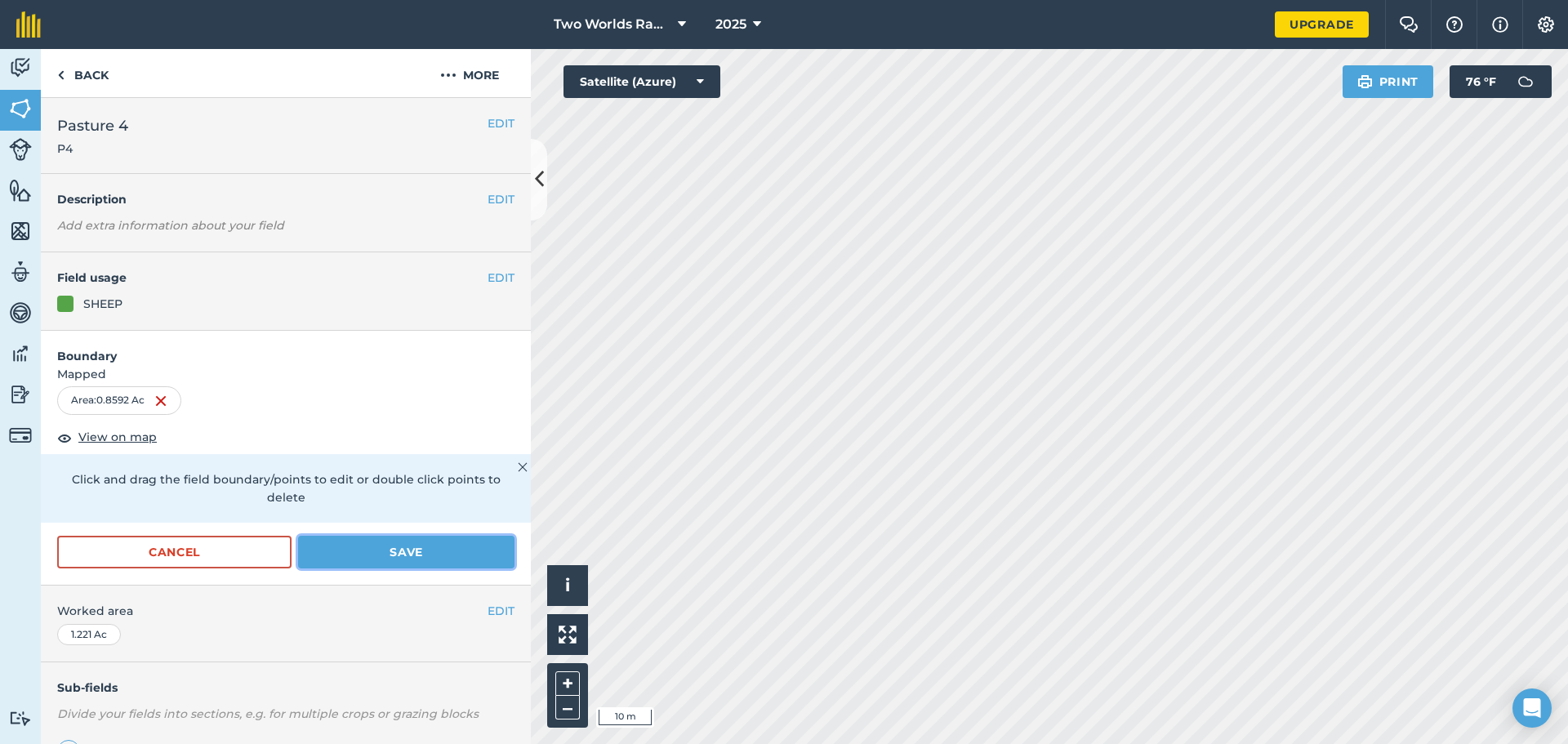
click at [394, 555] on button "Save" at bounding box center [406, 552] width 217 height 33
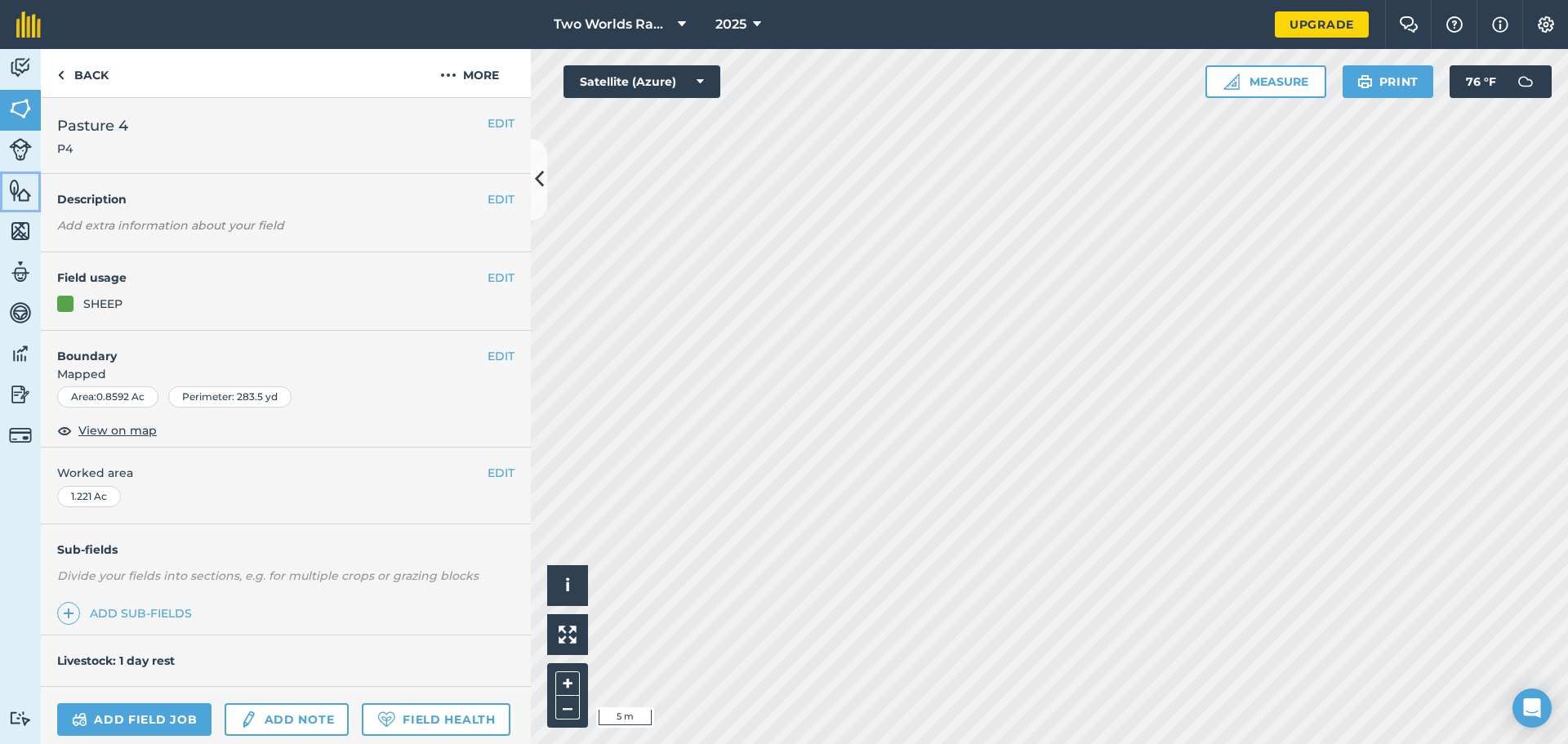
click at [23, 186] on img at bounding box center [21, 190] width 23 height 24
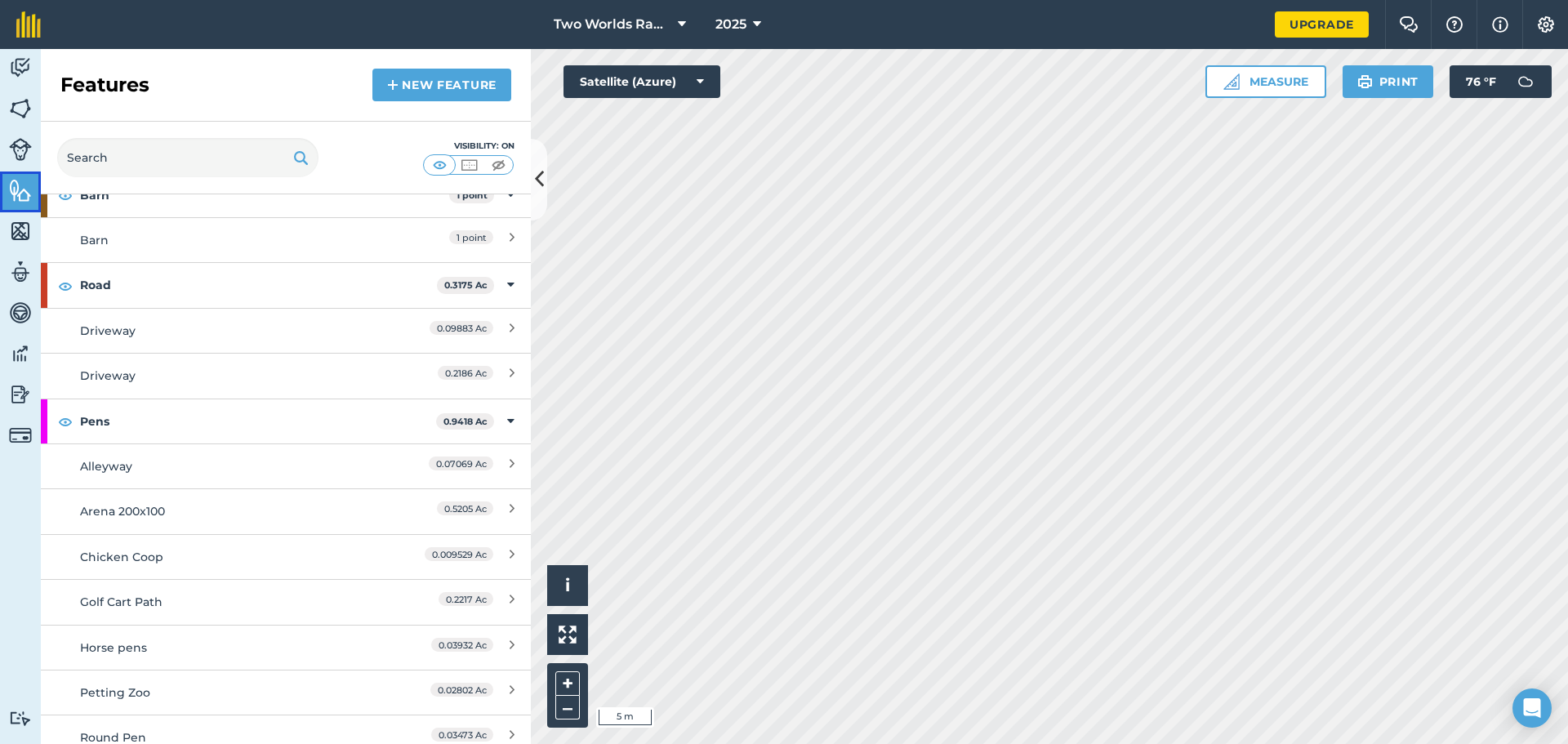
scroll to position [1716, 0]
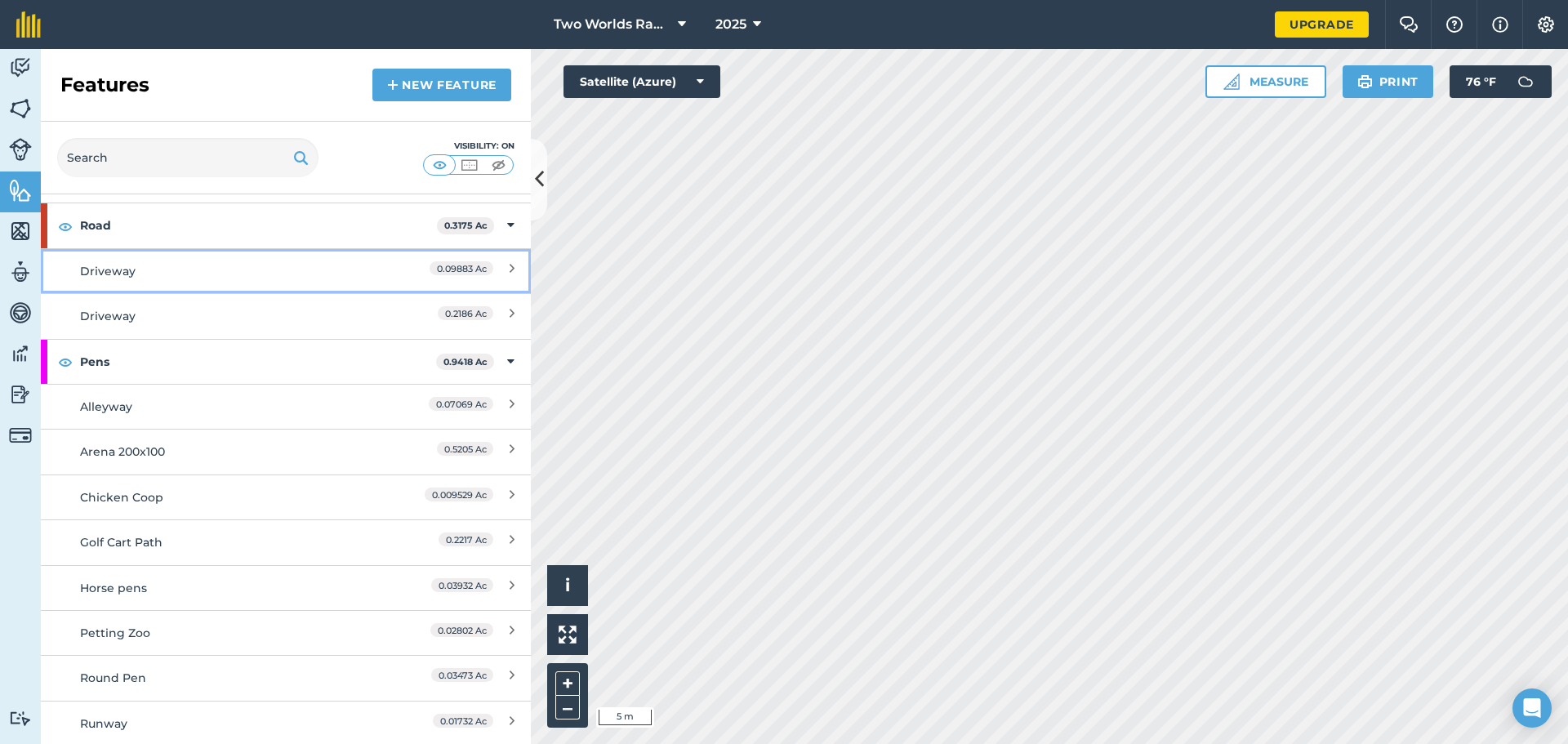
click at [138, 275] on div "Driveway" at bounding box center [224, 271] width 290 height 18
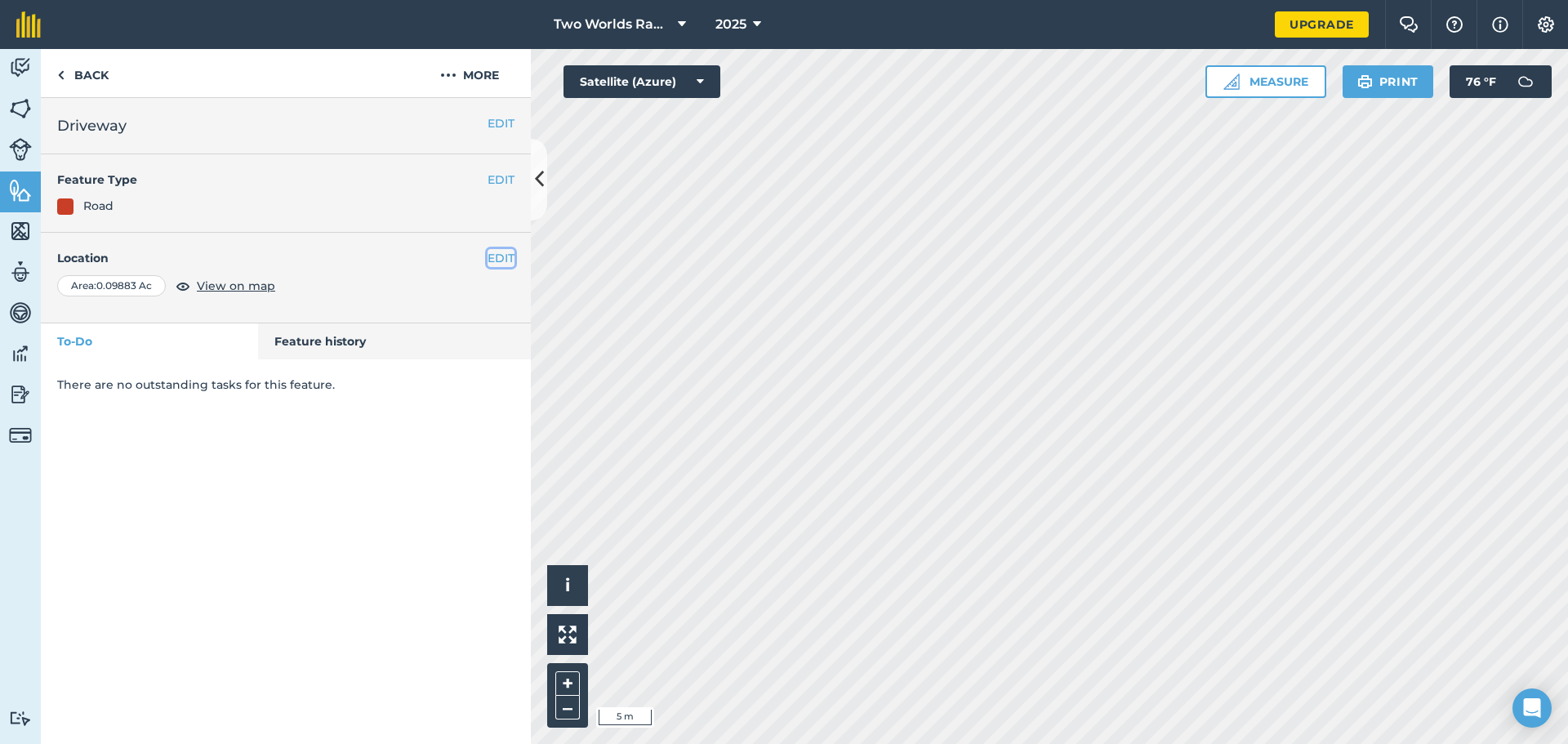
click at [494, 258] on button "EDIT" at bounding box center [501, 258] width 27 height 18
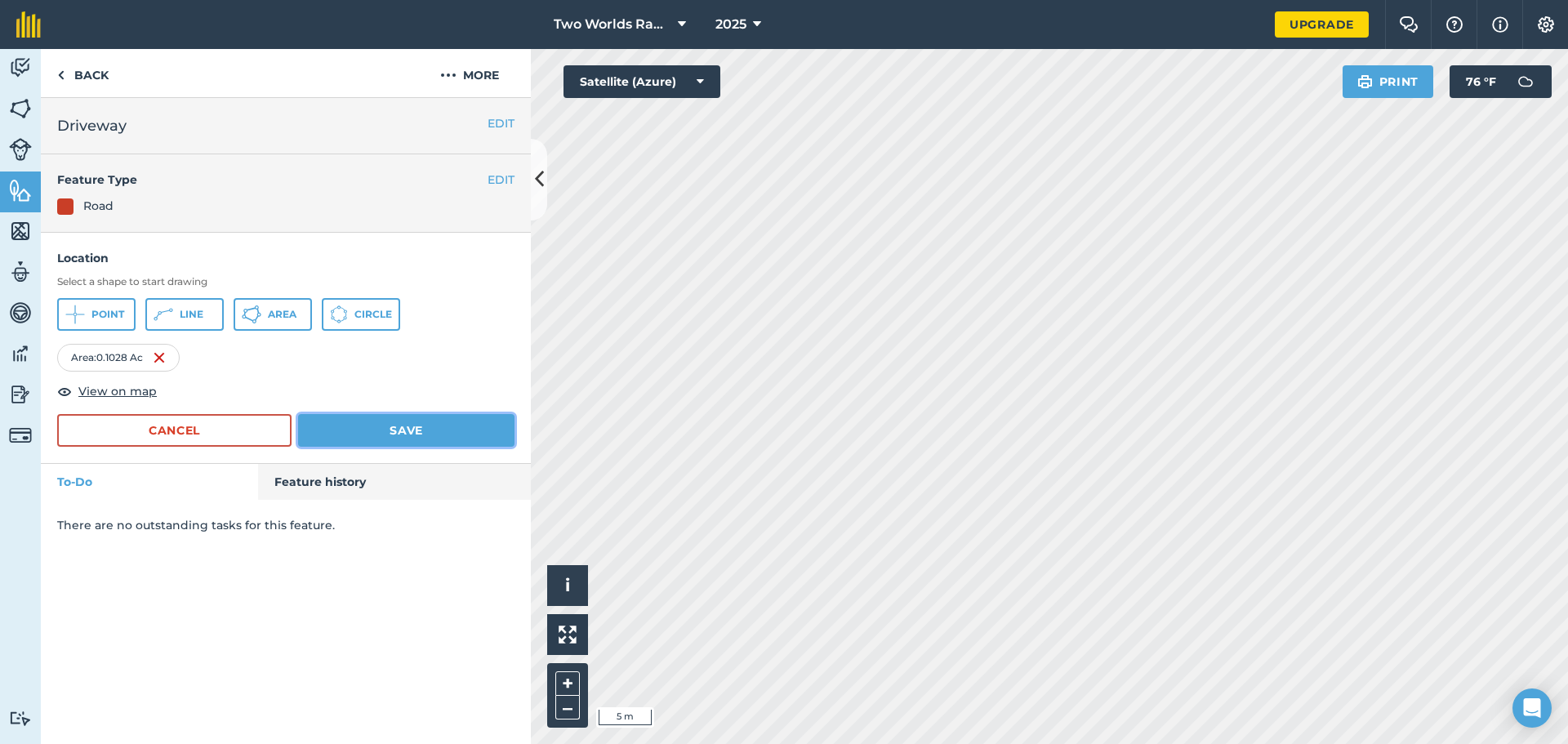
click at [388, 431] on button "Save" at bounding box center [406, 431] width 217 height 33
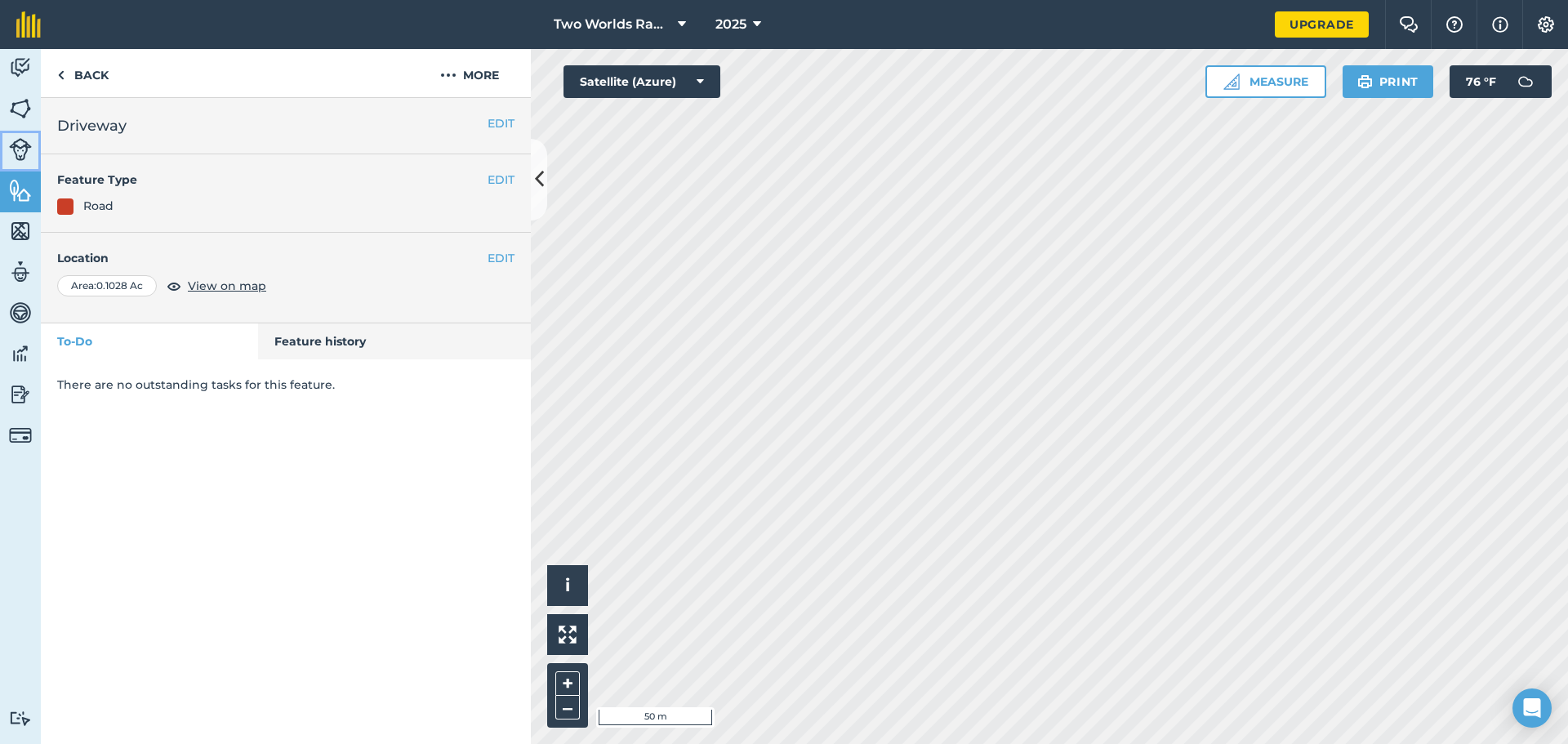
click at [23, 150] on img at bounding box center [21, 149] width 23 height 23
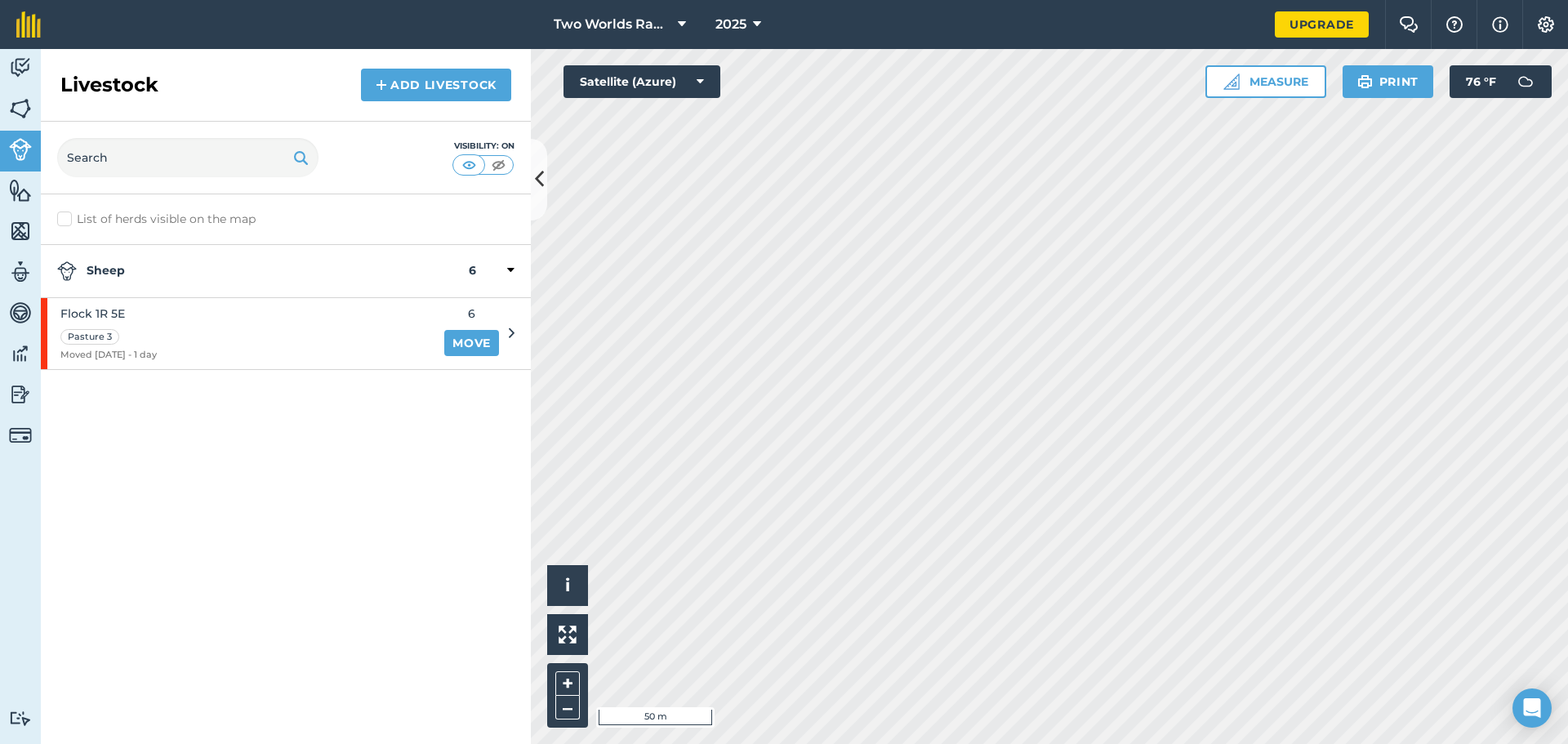
click at [104, 274] on strong "Sheep" at bounding box center [263, 271] width 412 height 20
click at [511, 266] on icon at bounding box center [512, 270] width 4 height 15
click at [111, 314] on span "Flock 1R 5E" at bounding box center [108, 313] width 97 height 18
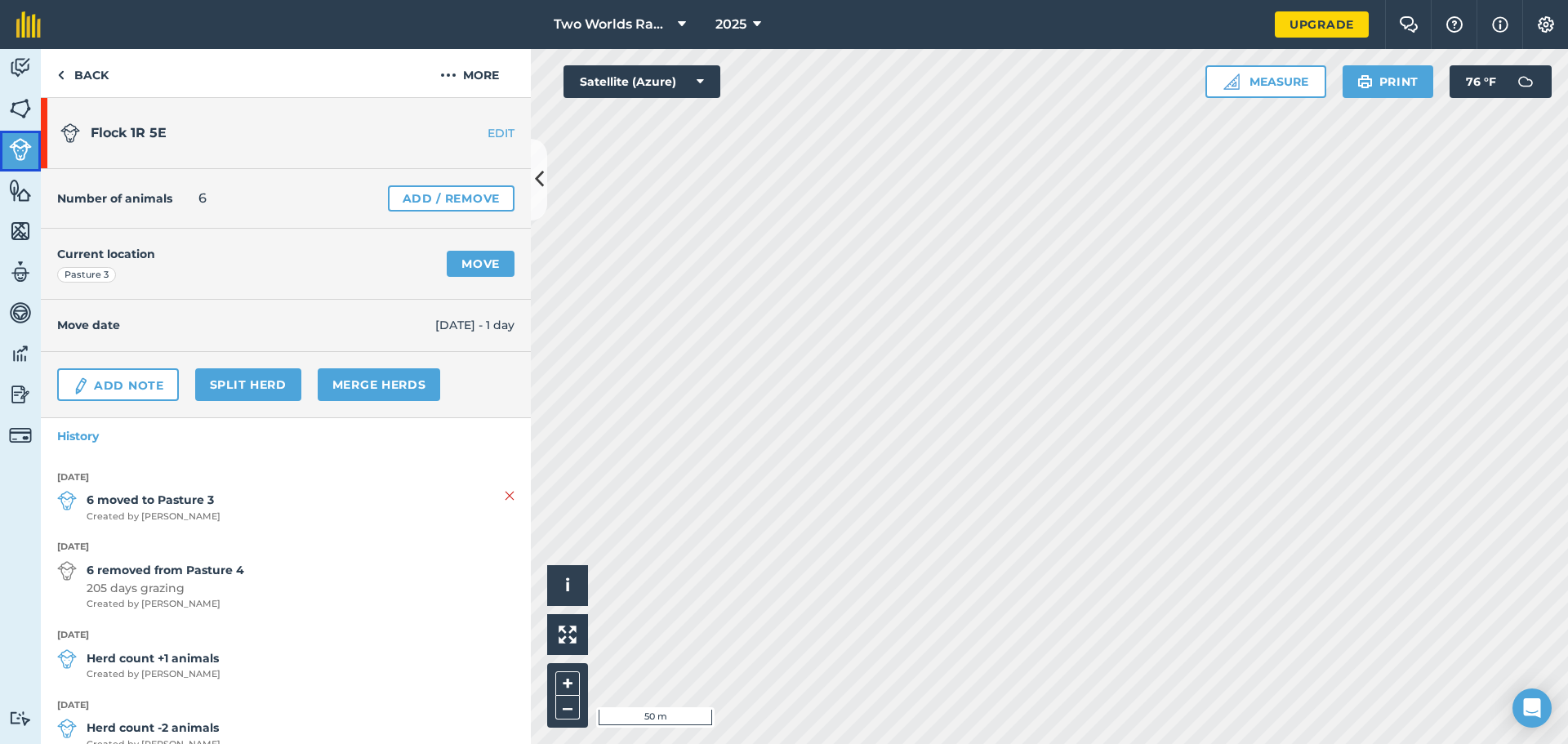
click at [23, 149] on img at bounding box center [21, 149] width 23 height 23
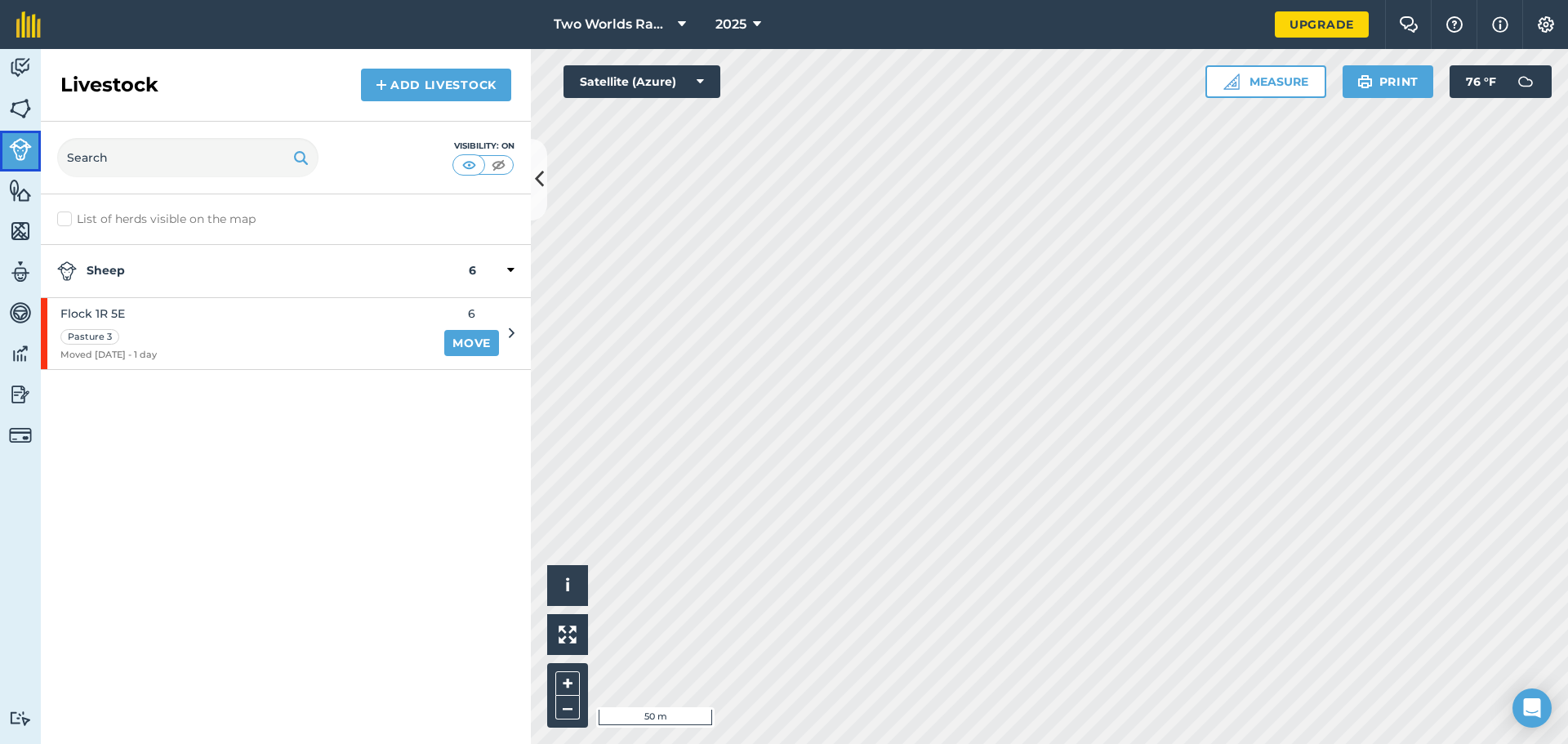
click at [16, 153] on img at bounding box center [21, 149] width 23 height 23
click at [26, 310] on img at bounding box center [21, 313] width 23 height 24
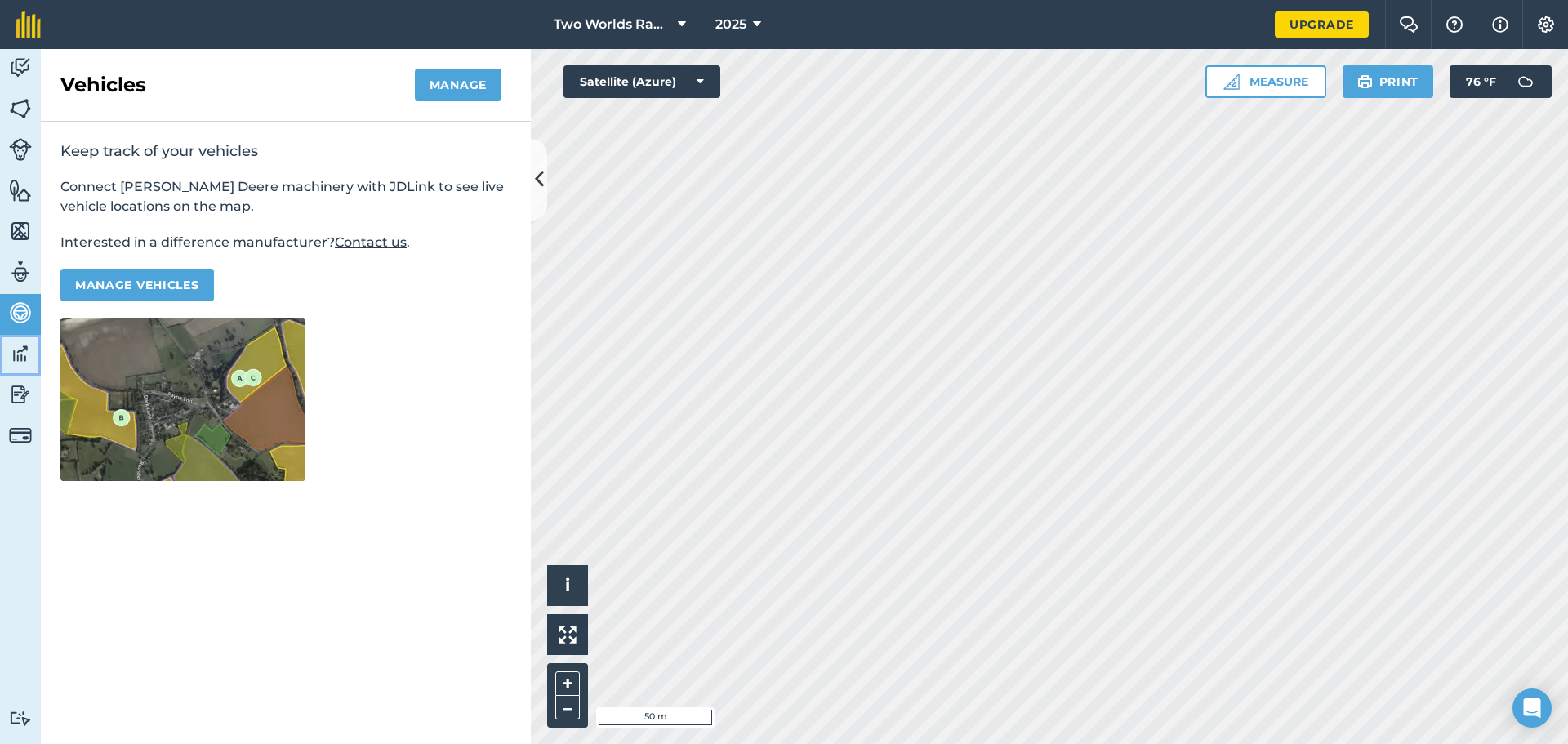
click at [16, 347] on img at bounding box center [21, 354] width 23 height 24
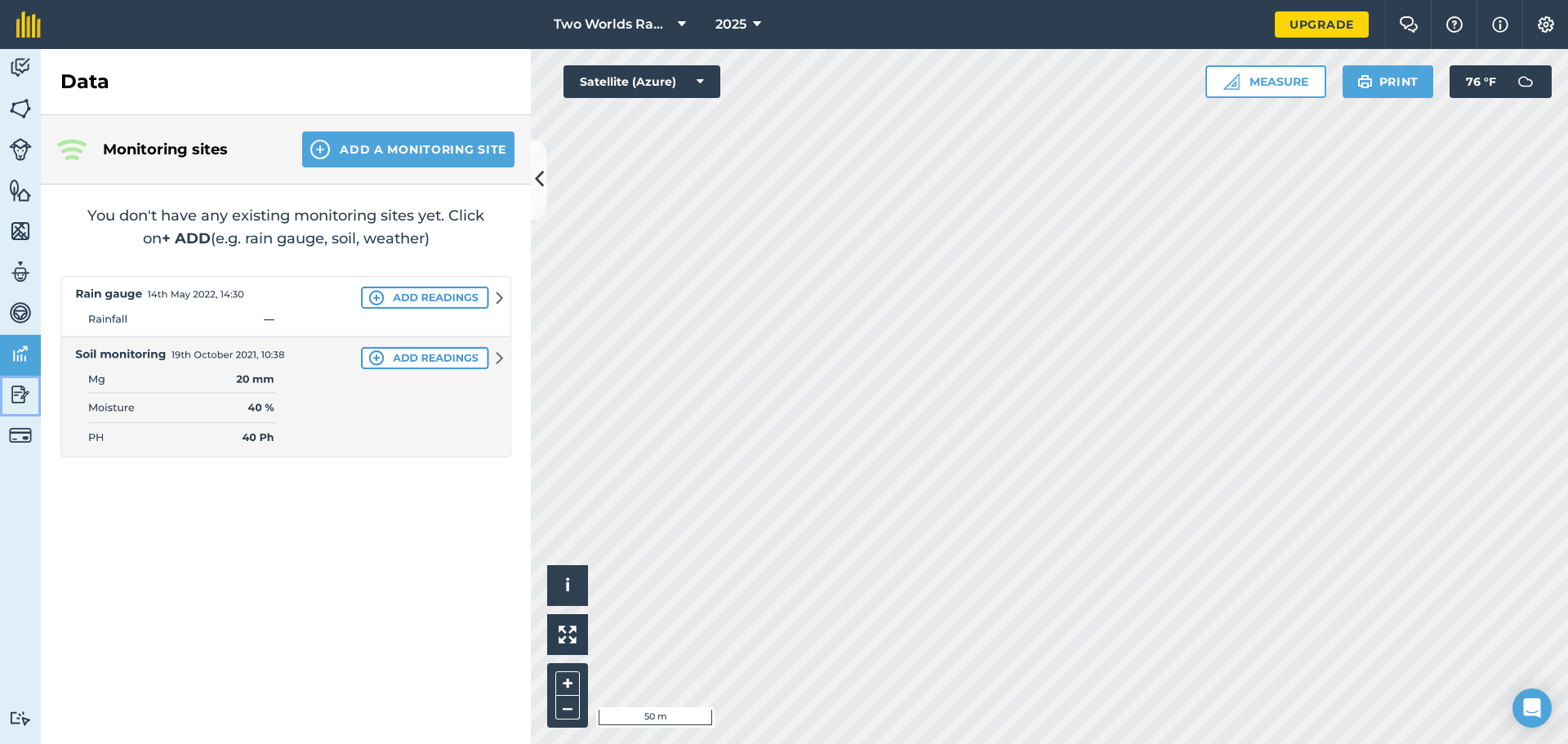
click at [16, 396] on img at bounding box center [21, 395] width 23 height 24
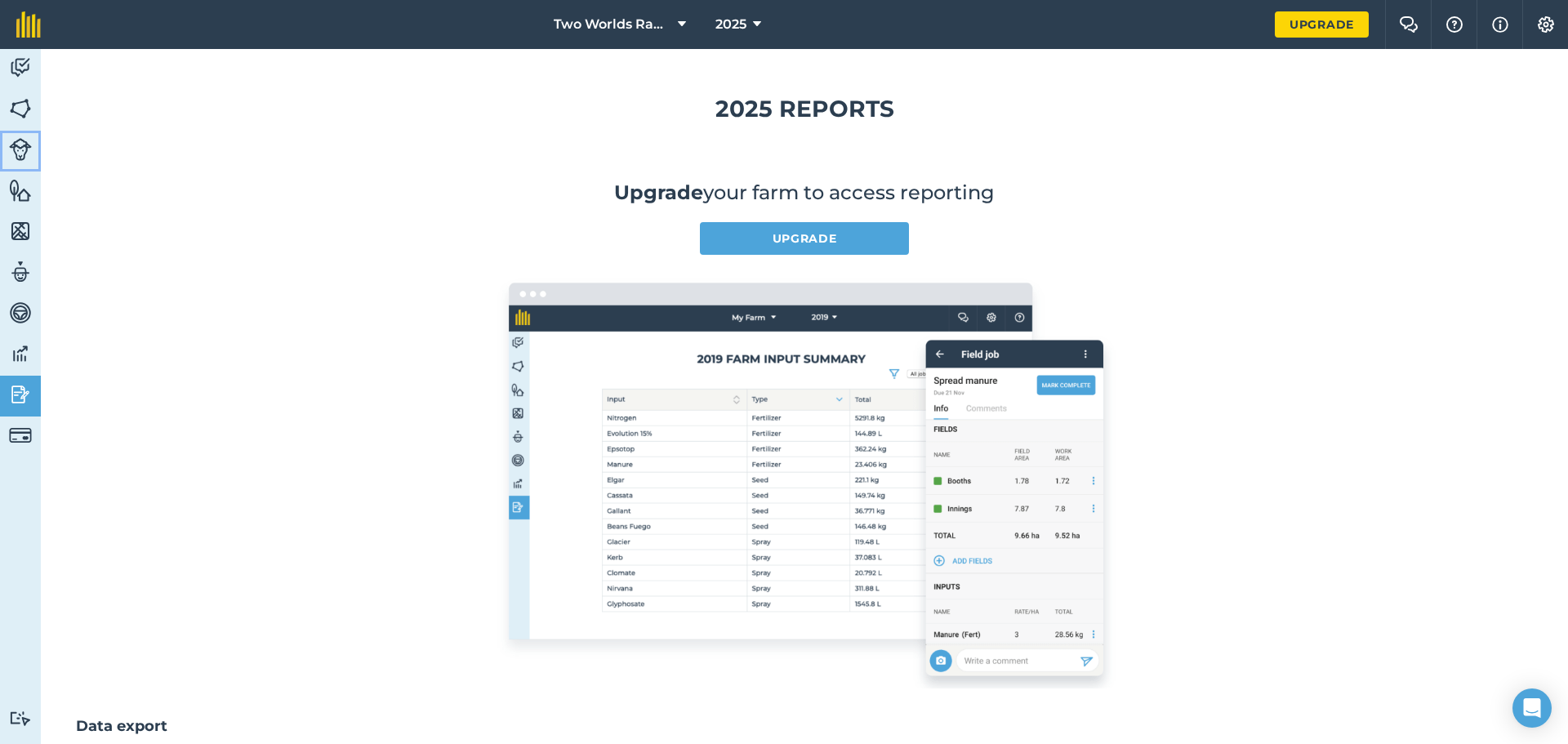
click at [23, 148] on img at bounding box center [21, 149] width 23 height 23
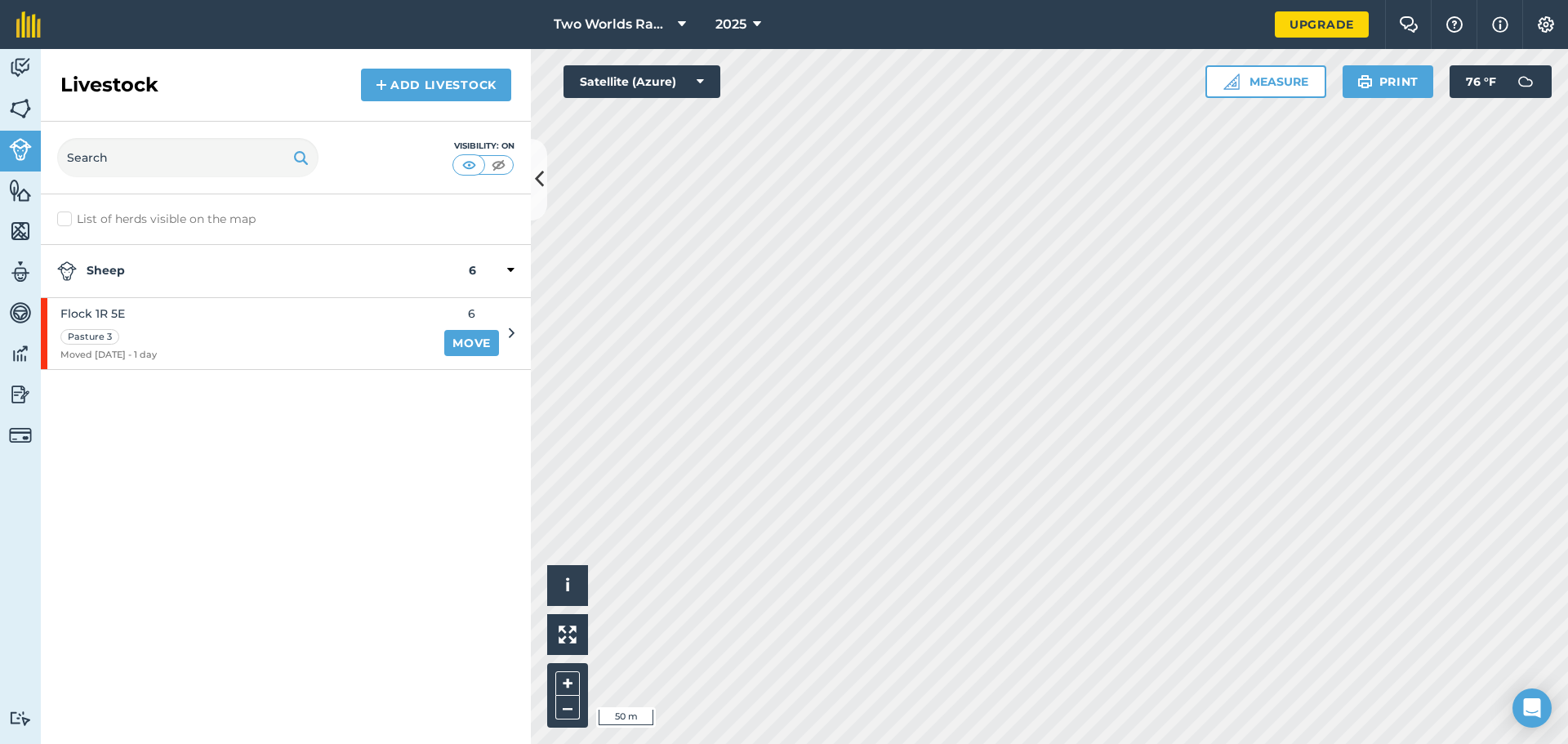
click at [128, 277] on strong "Sheep" at bounding box center [263, 271] width 412 height 20
click at [512, 269] on icon at bounding box center [512, 270] width 4 height 15
click at [89, 309] on span "Flock 1R 5E" at bounding box center [108, 313] width 97 height 18
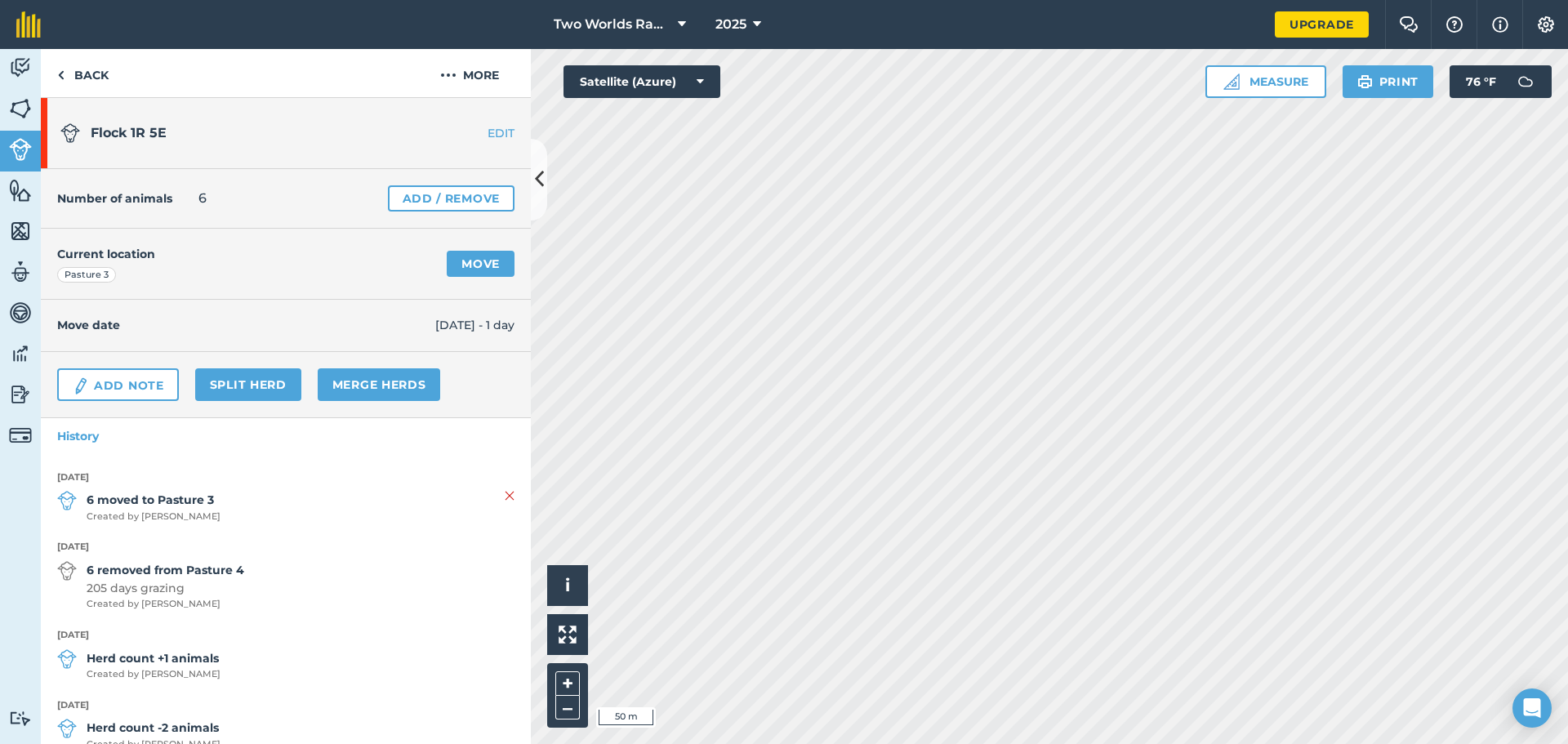
click at [499, 136] on link "EDIT" at bounding box center [479, 132] width 103 height 16
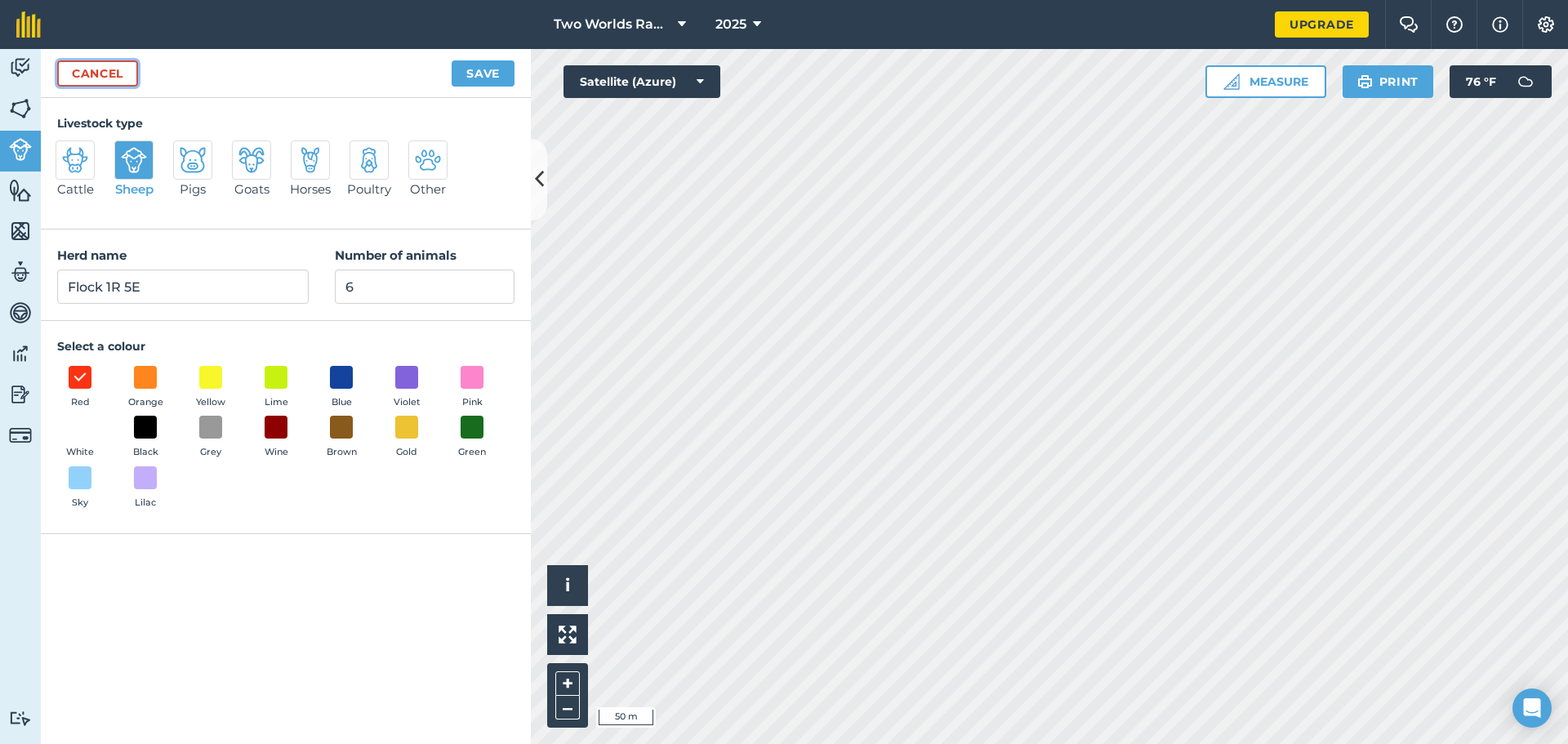
click at [79, 82] on link "Cancel" at bounding box center [98, 73] width 81 height 26
